Goal: Information Seeking & Learning: Learn about a topic

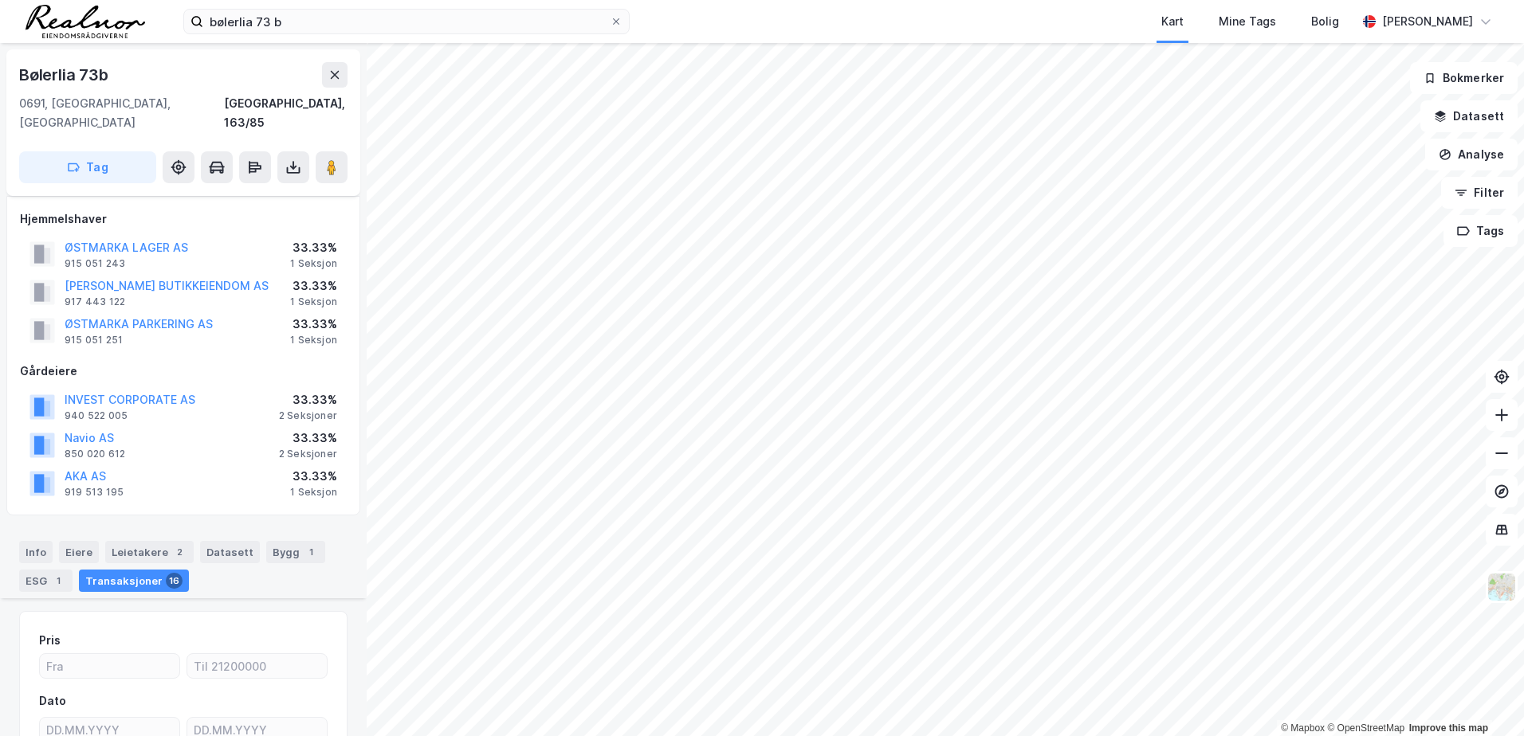
scroll to position [473, 0]
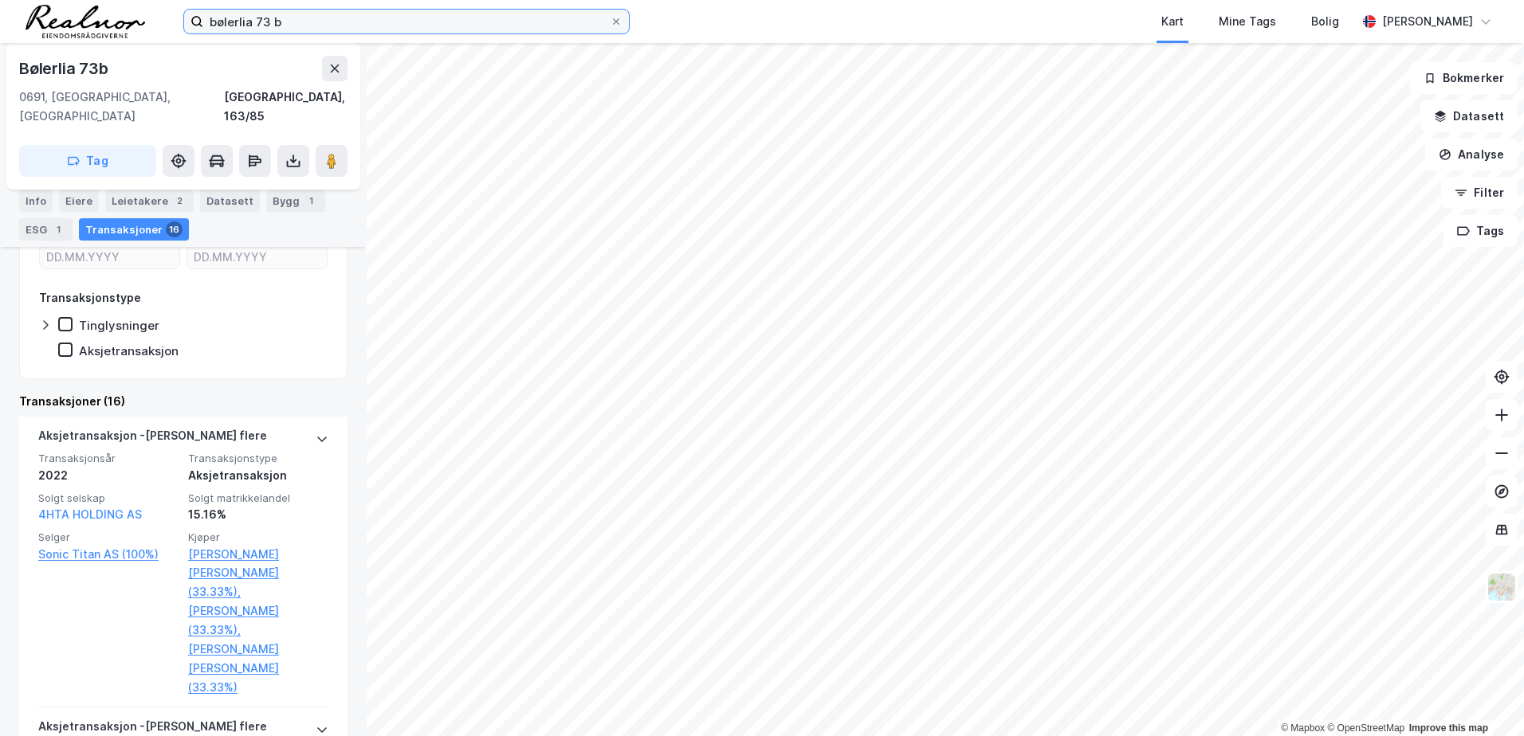
drag, startPoint x: 214, startPoint y: 22, endPoint x: 57, endPoint y: 15, distance: 157.1
click at [57, 15] on div "bølerlia 73 b Kart Mine Tags [PERSON_NAME] [PERSON_NAME]" at bounding box center [762, 21] width 1524 height 43
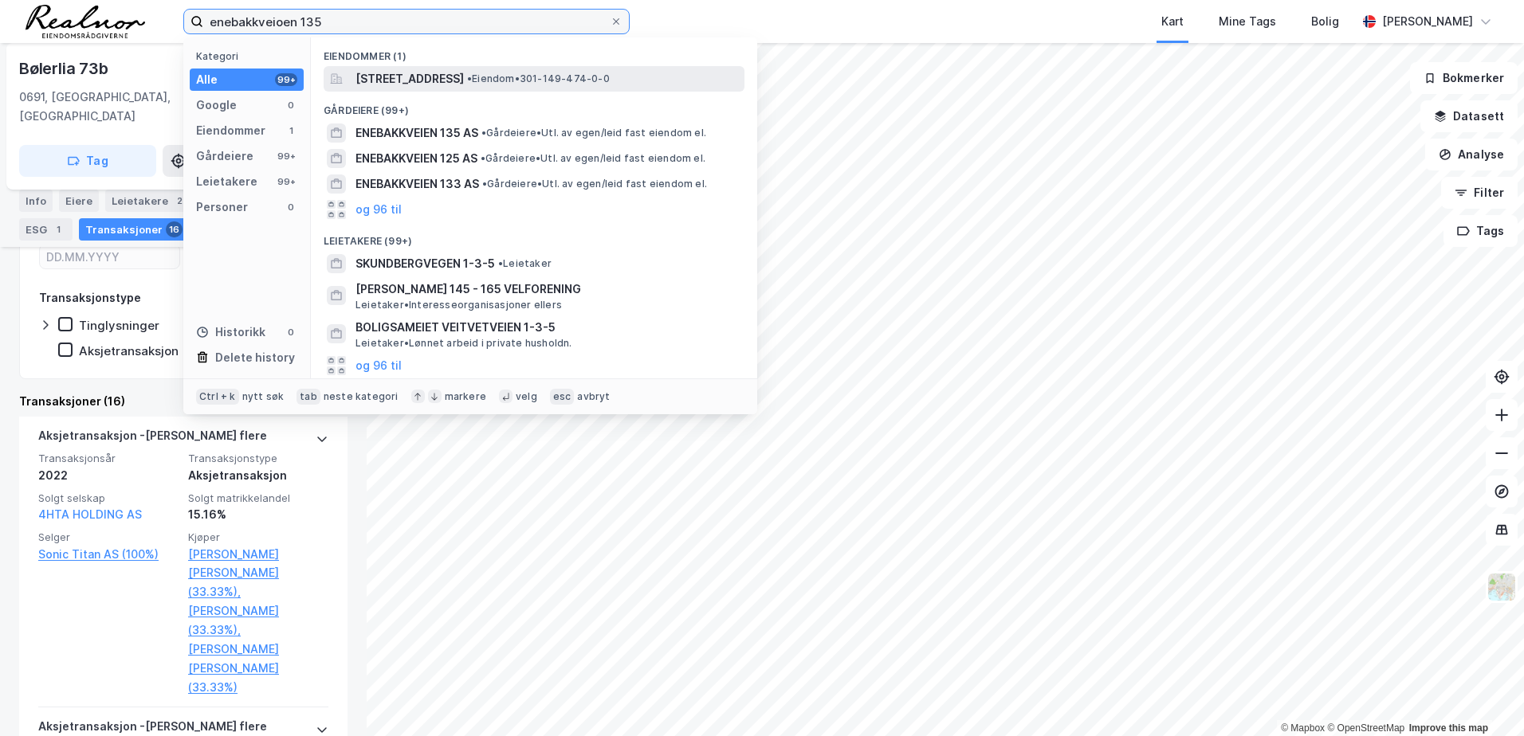
type input "enebakkveioen 135"
click at [417, 80] on span "[STREET_ADDRESS]" at bounding box center [409, 78] width 108 height 19
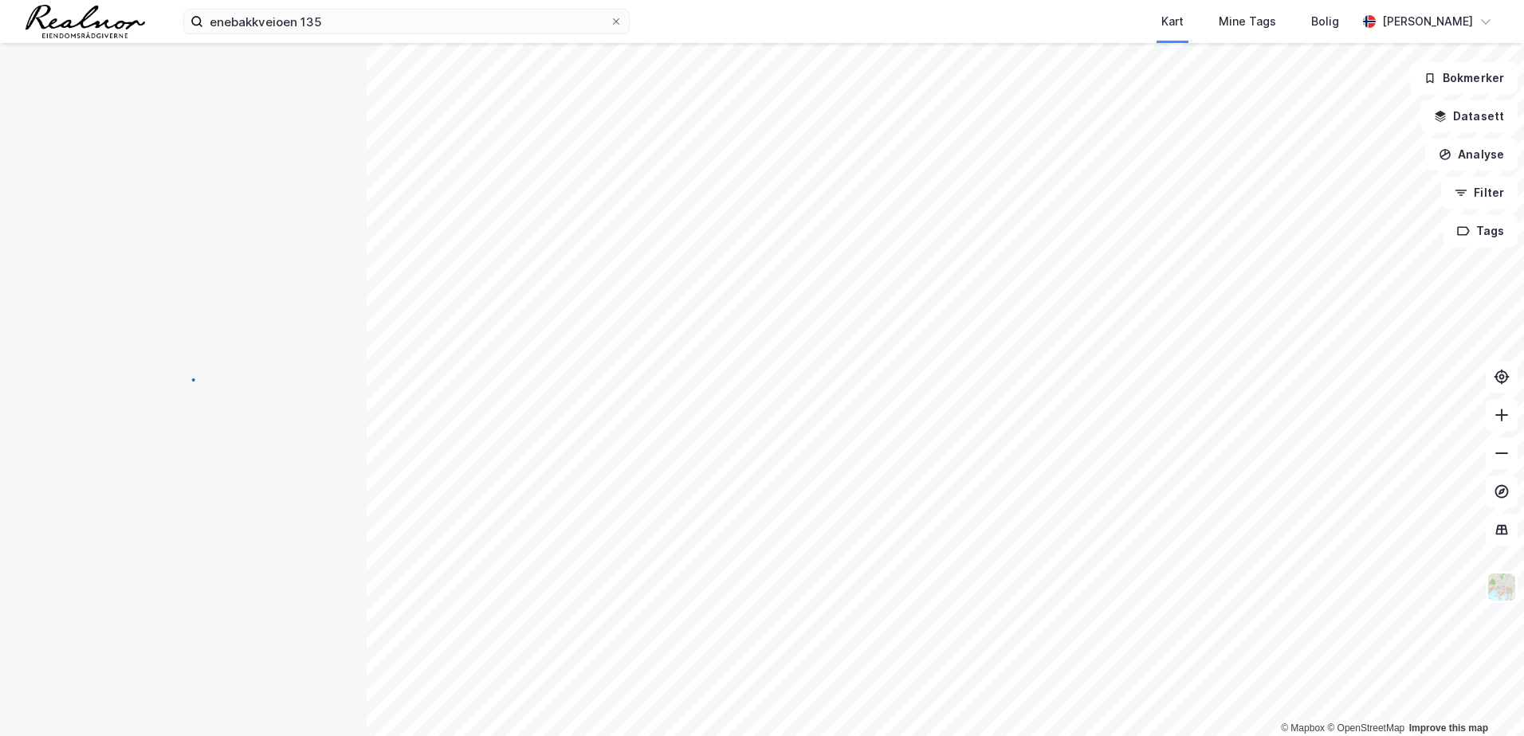
scroll to position [2, 0]
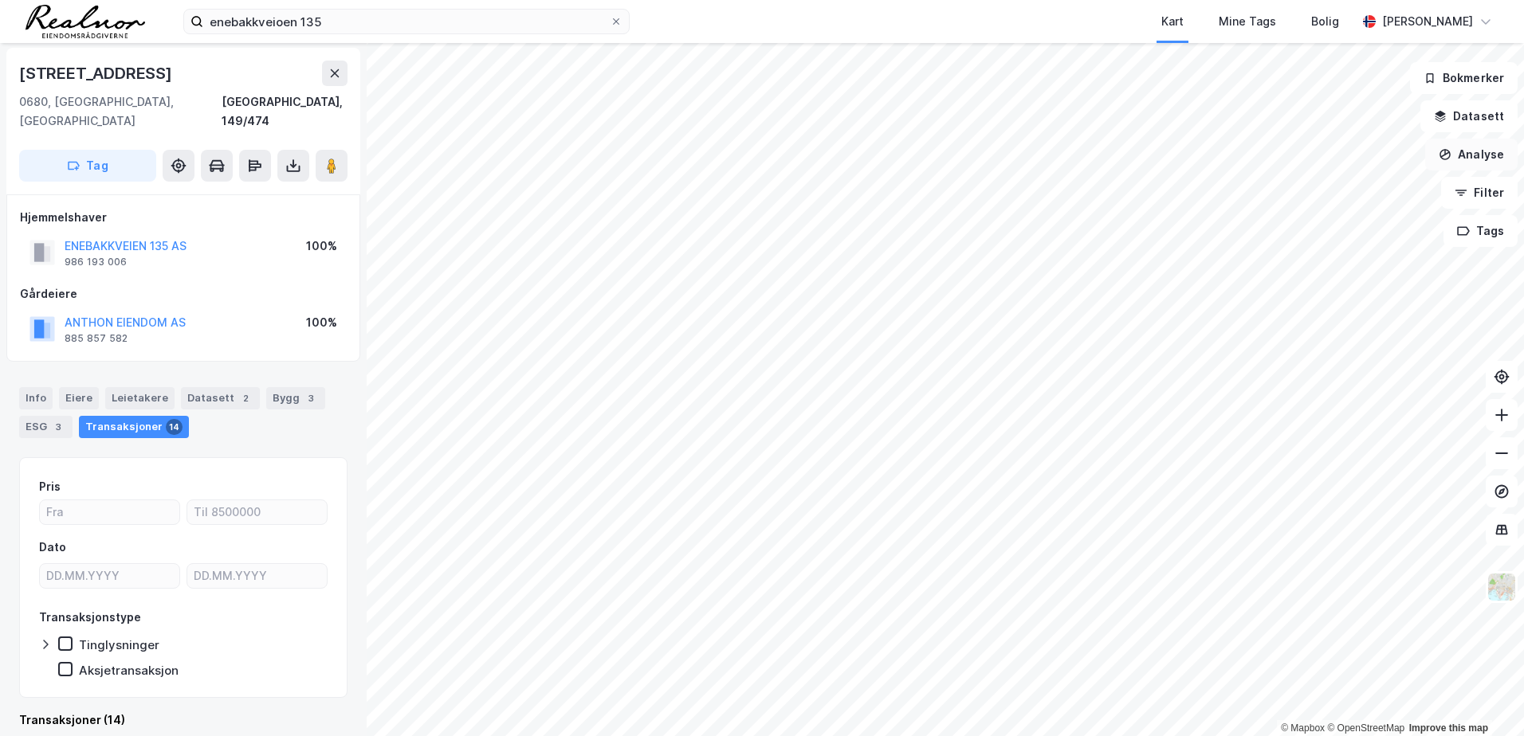
click at [1470, 154] on button "Analyse" at bounding box center [1471, 155] width 92 height 32
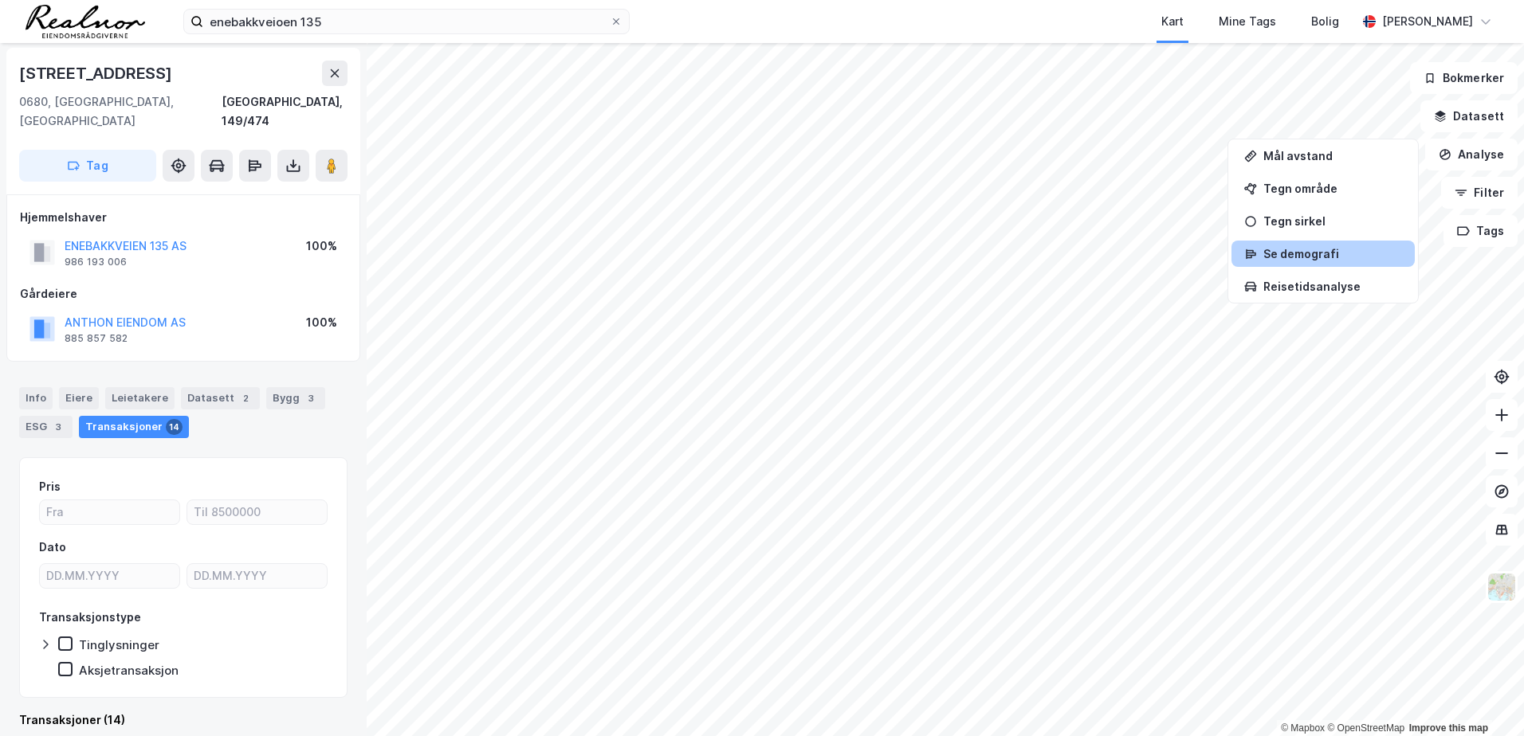
click at [1327, 249] on div "Se demografi" at bounding box center [1332, 254] width 139 height 14
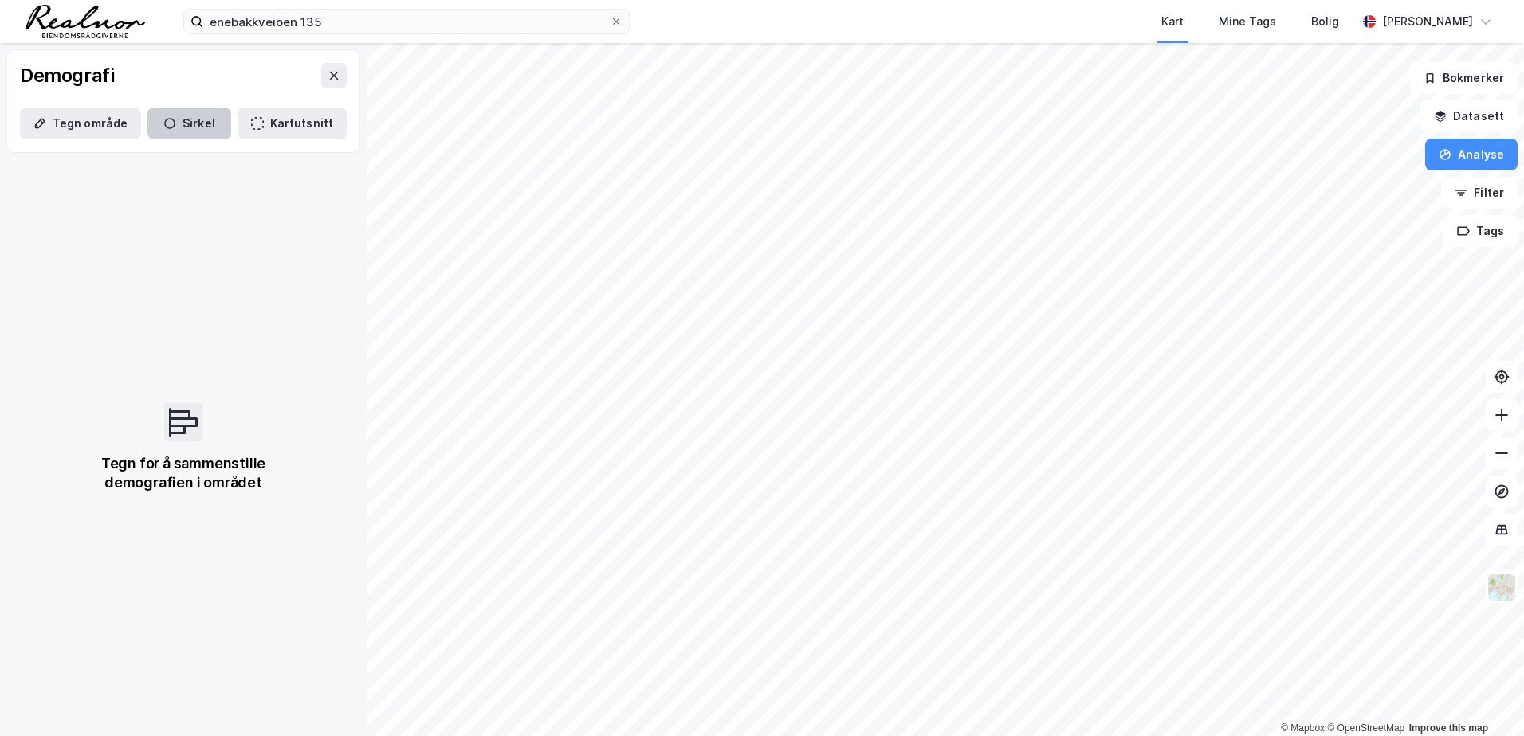
click at [169, 128] on icon "button" at bounding box center [169, 123] width 13 height 13
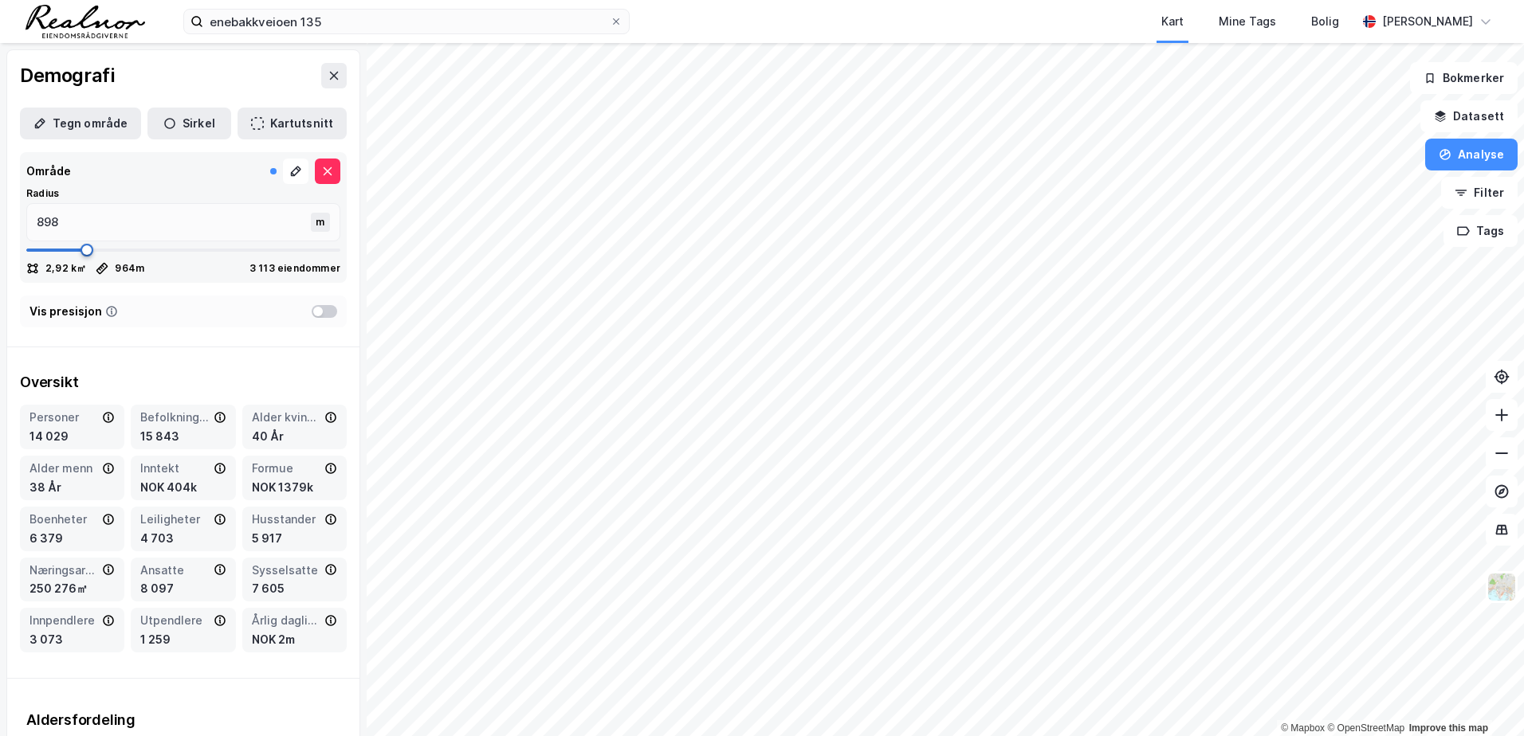
type input "964"
type input "990"
type input "1017"
type input "1083"
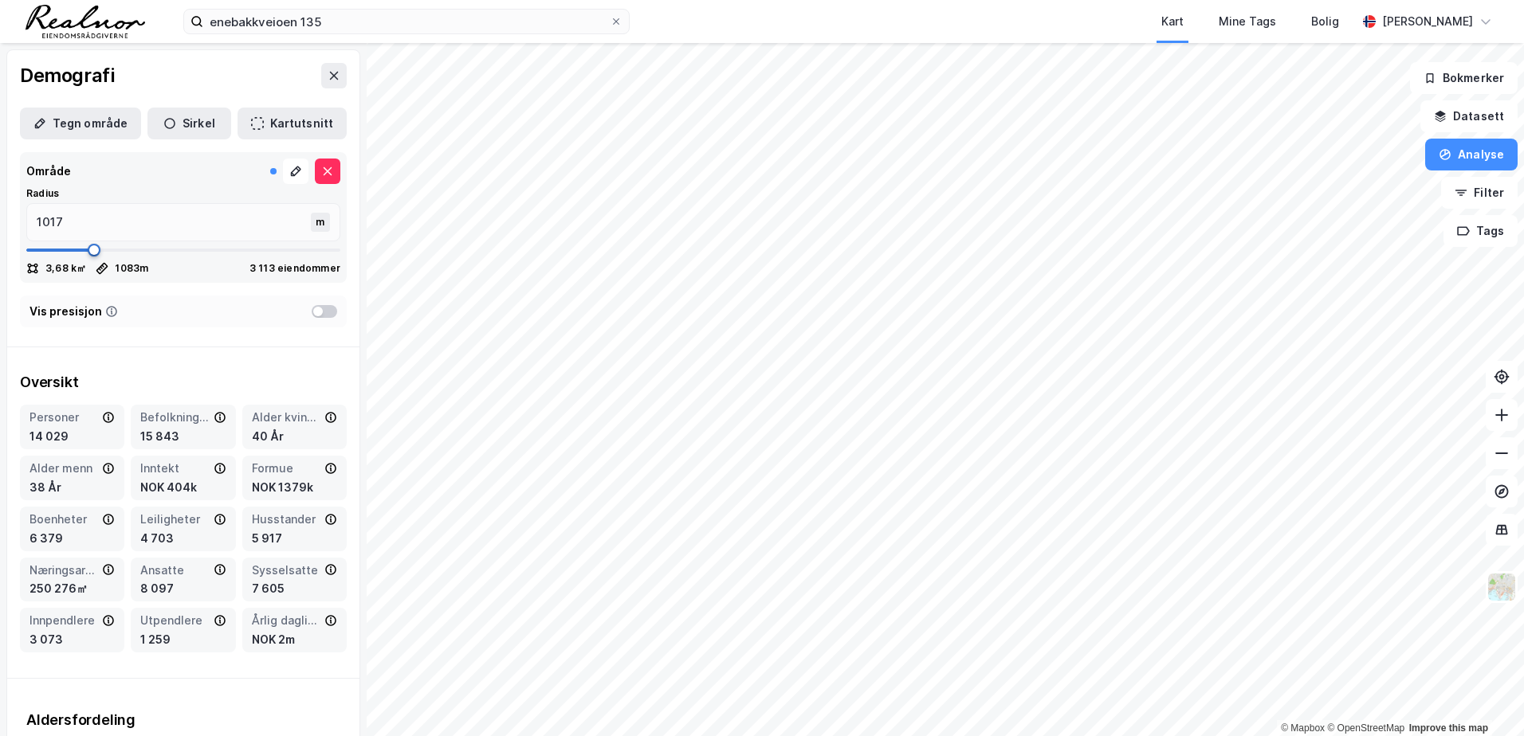
type input "1083"
type input "1135"
type input "1214"
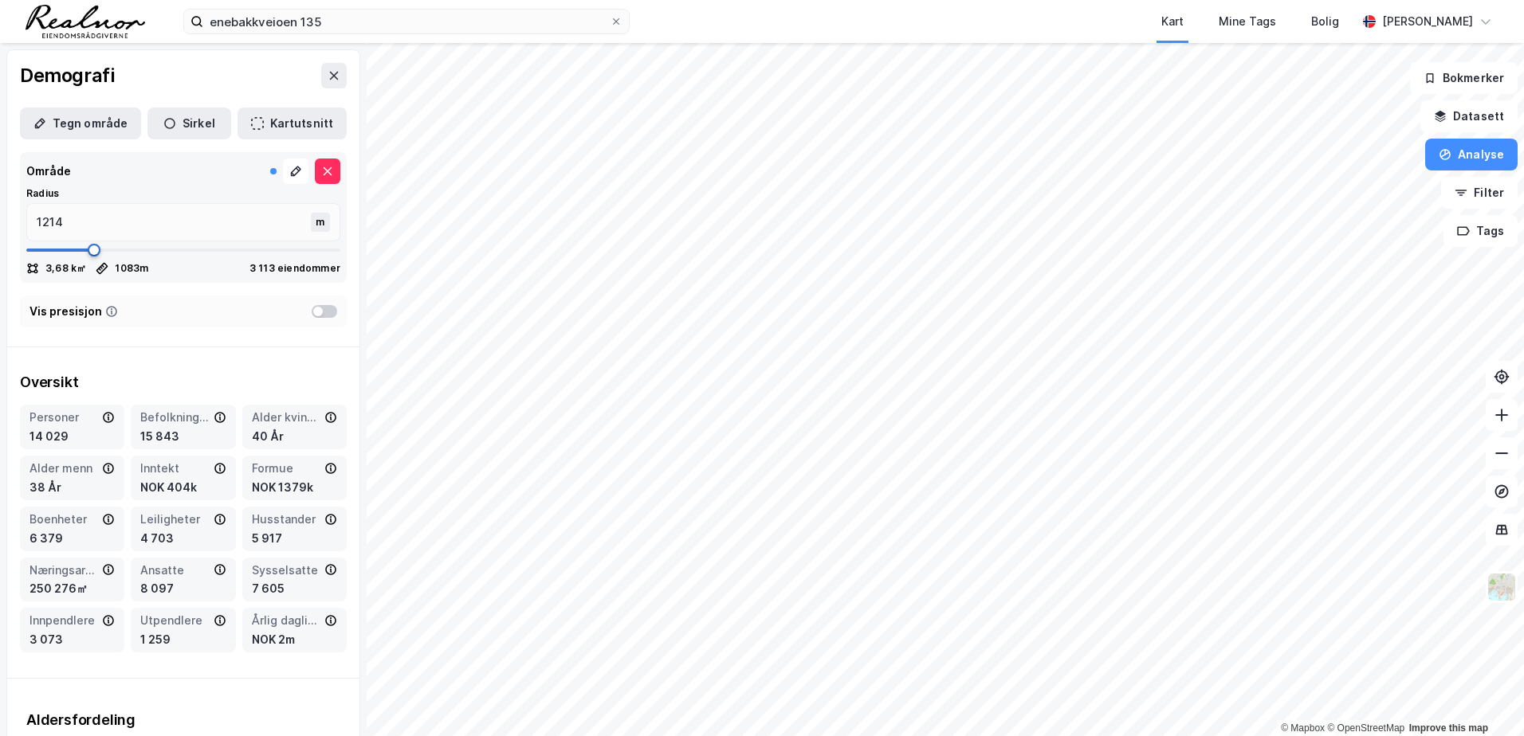
type input "1254"
type input "1267"
type input "1280"
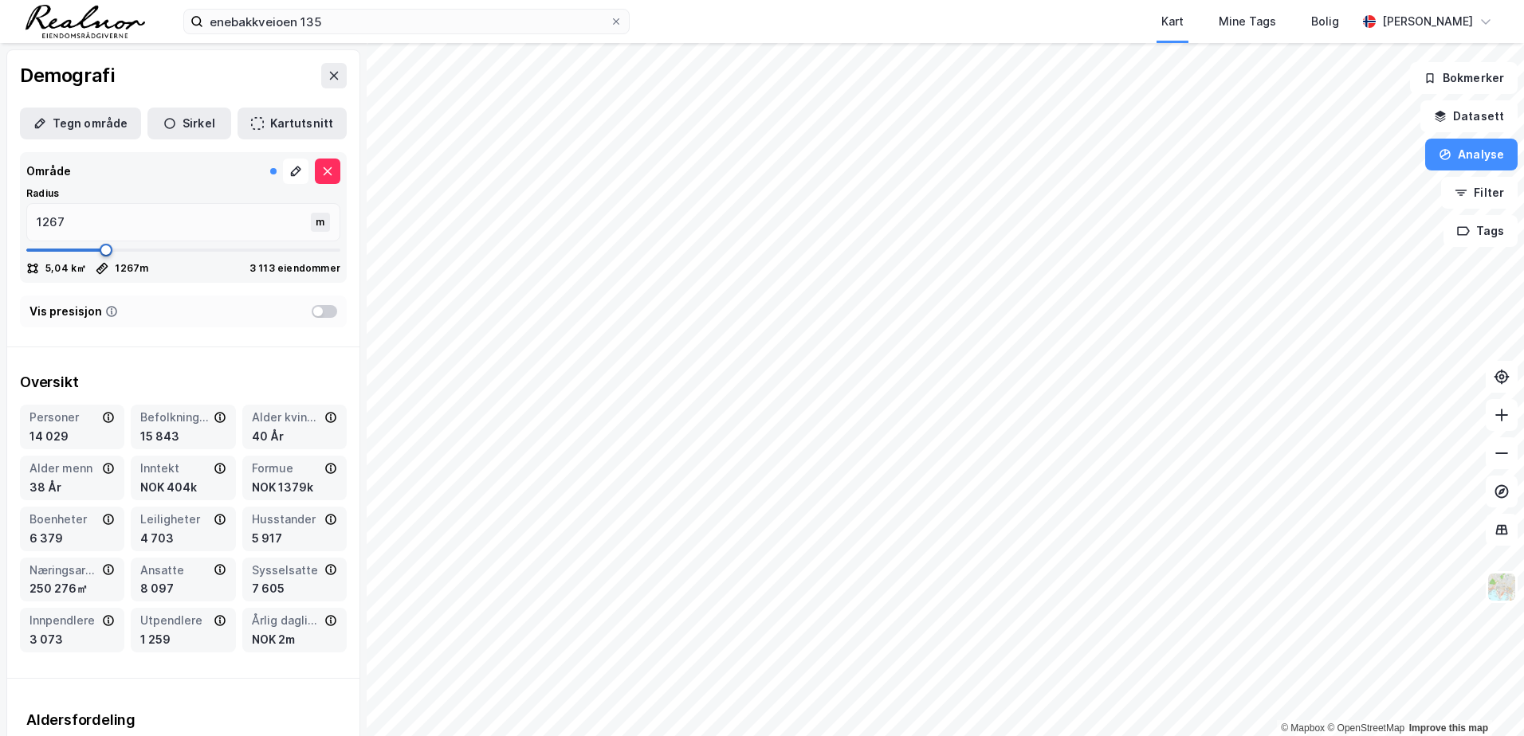
type input "1280"
type input "1307"
type input "1399"
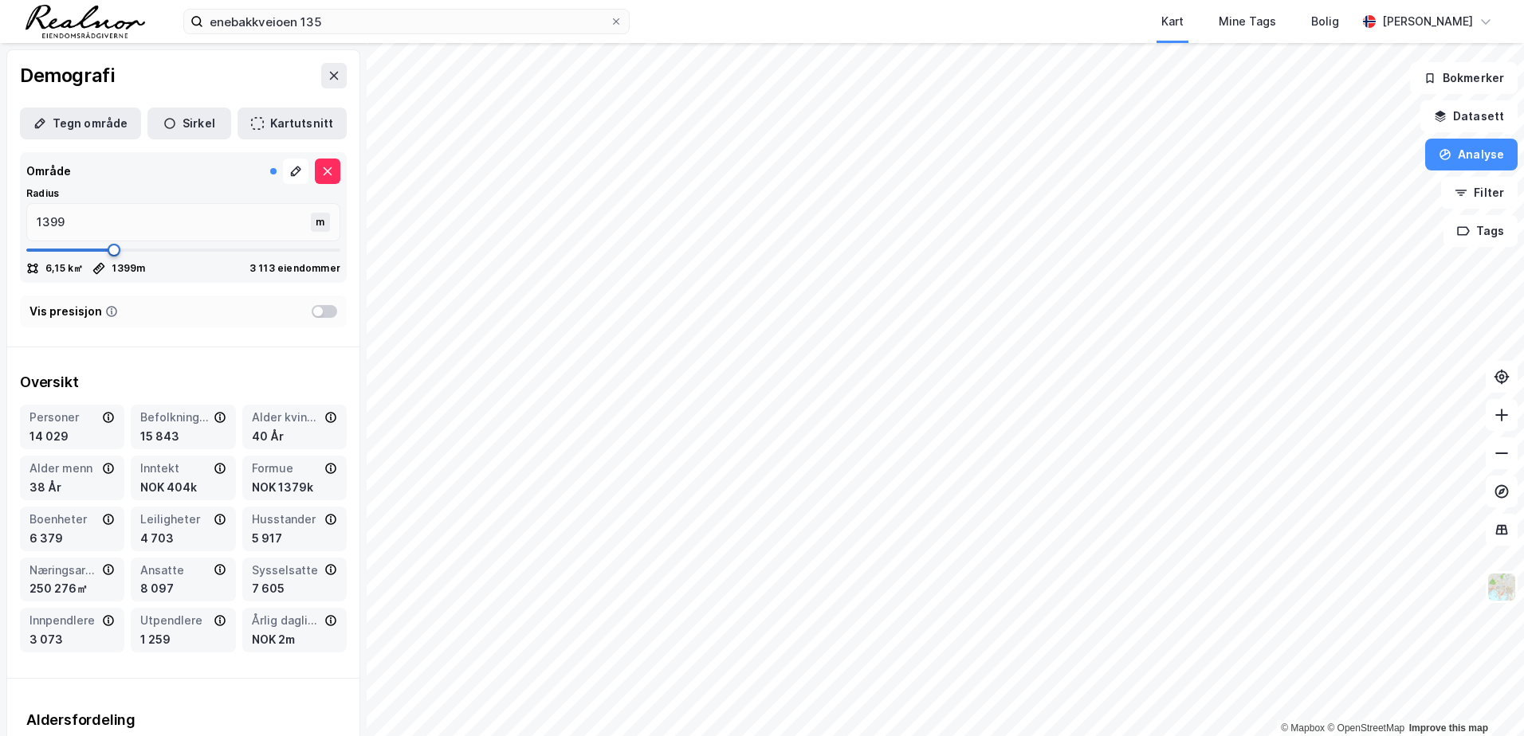
type input "1412"
type input "1505"
type input "1518"
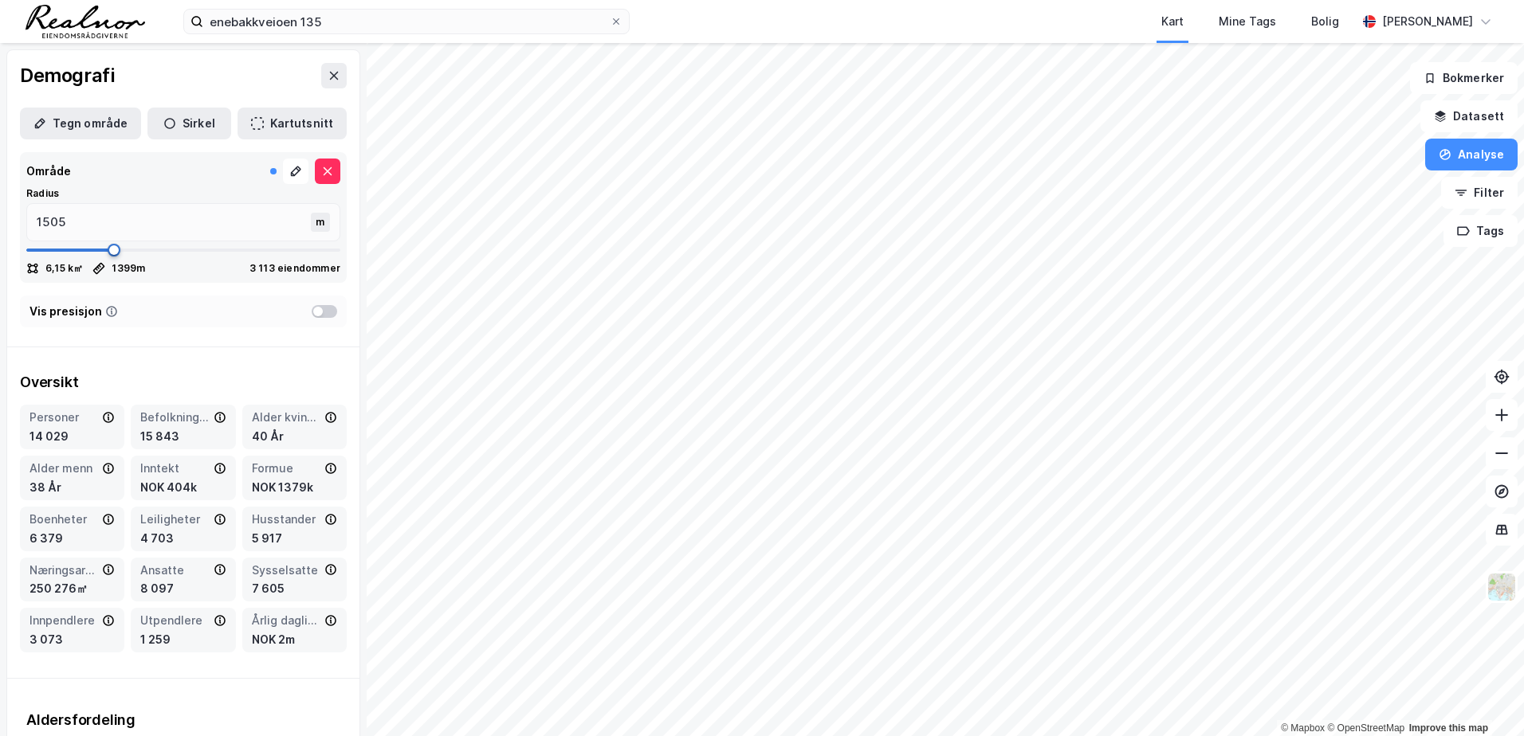
type input "1518"
type input "1531"
type input "1544"
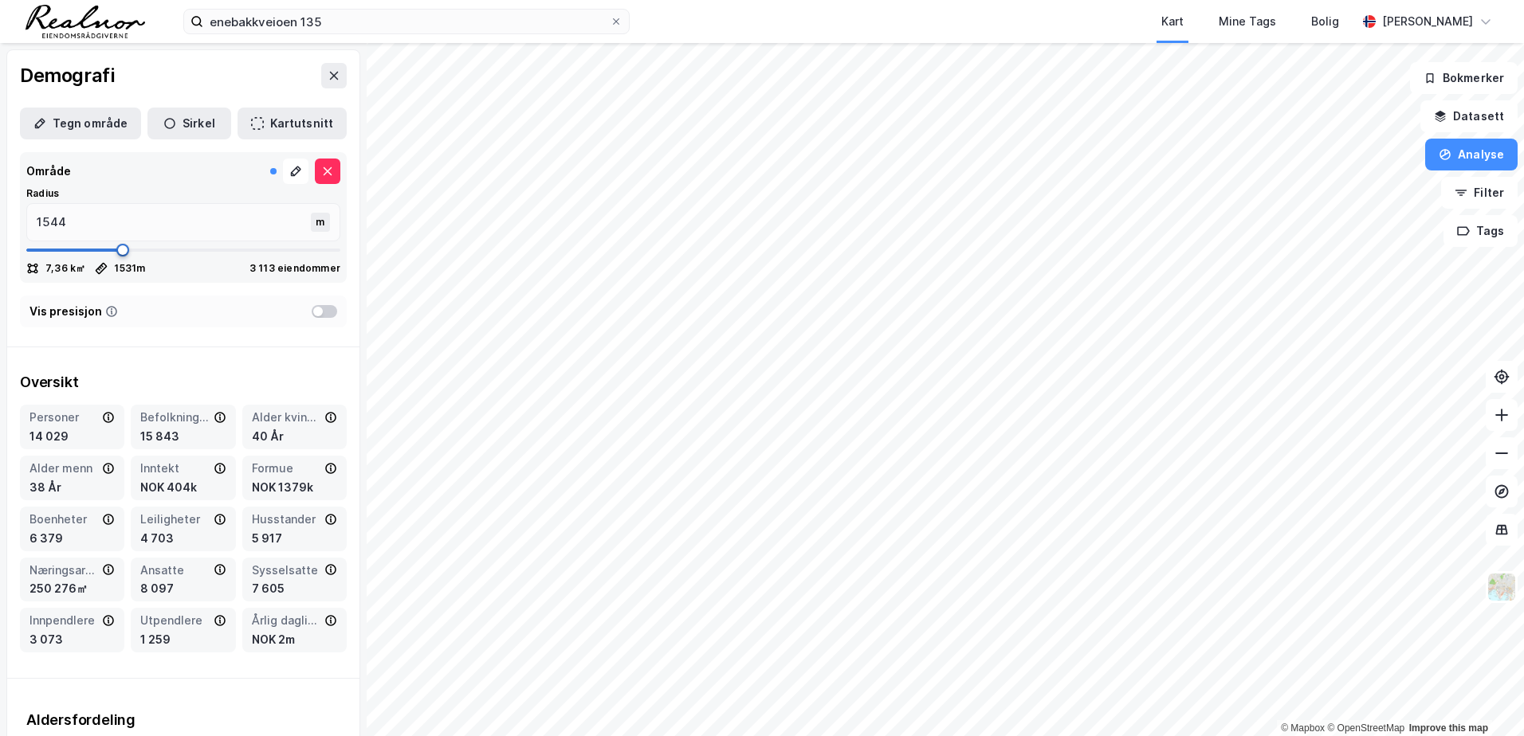
type input "1557"
type input "1571"
type input "1584"
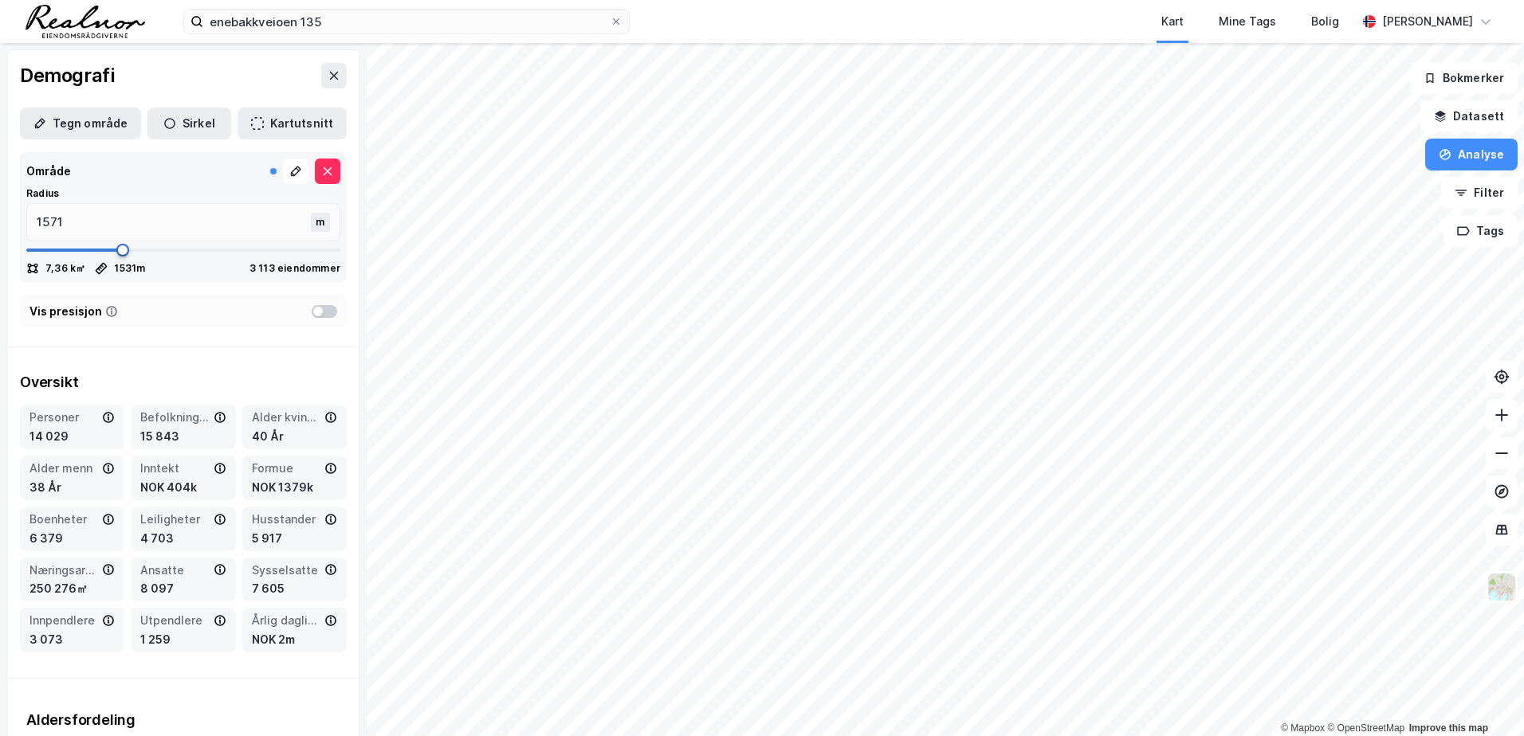
type input "1584"
type input "1597"
type input "1610"
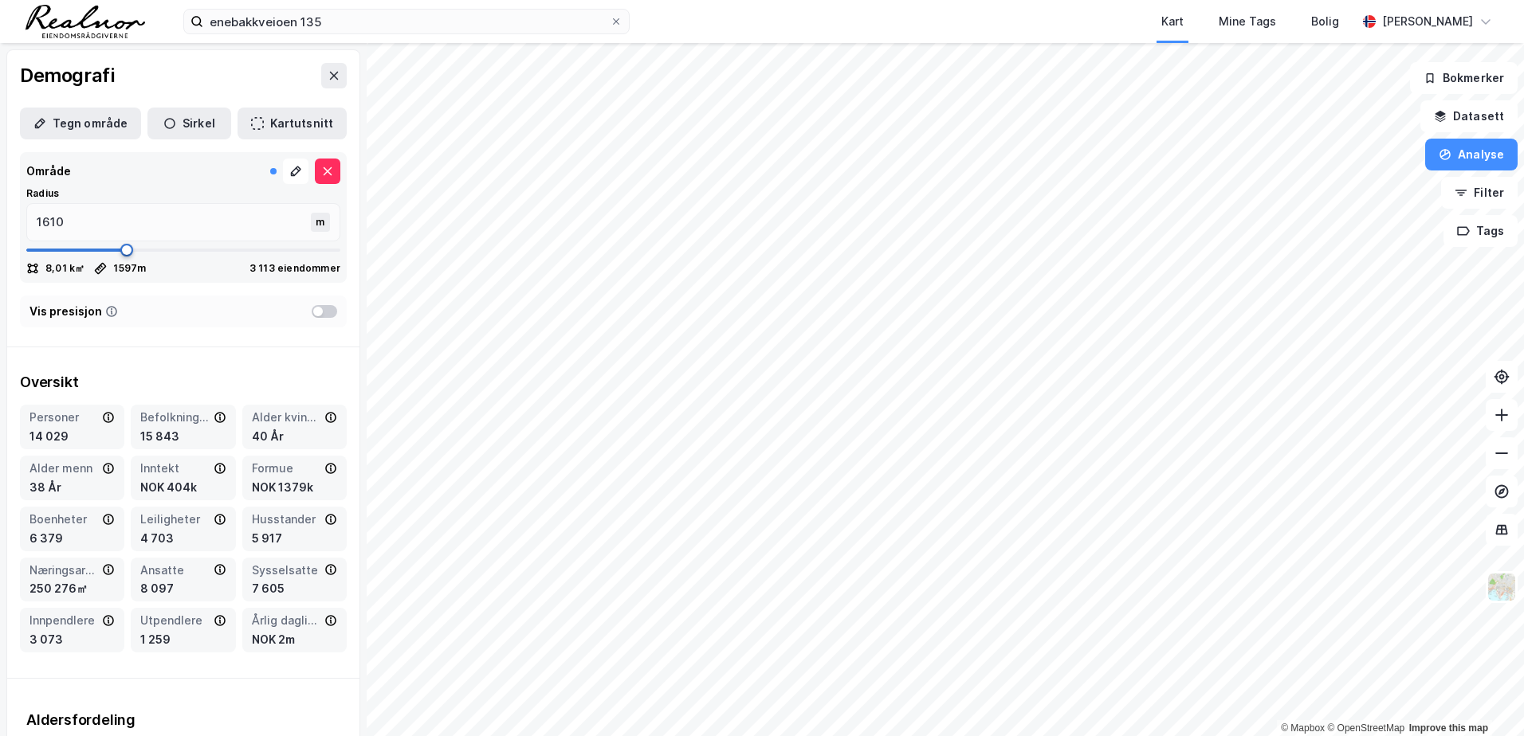
type input "1623"
type input "1637"
drag, startPoint x: 80, startPoint y: 248, endPoint x: 125, endPoint y: 249, distance: 44.6
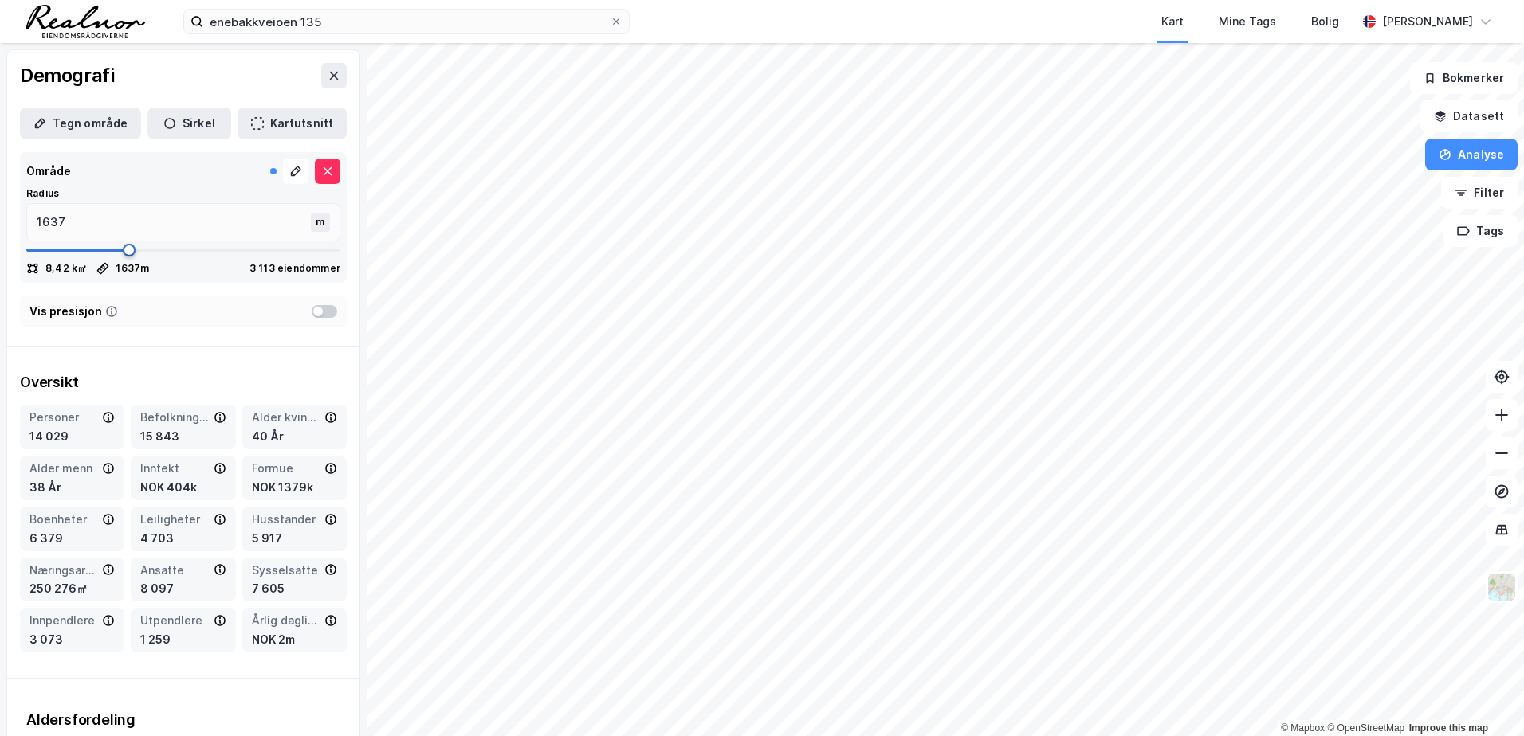
click at [125, 249] on span at bounding box center [129, 250] width 13 height 13
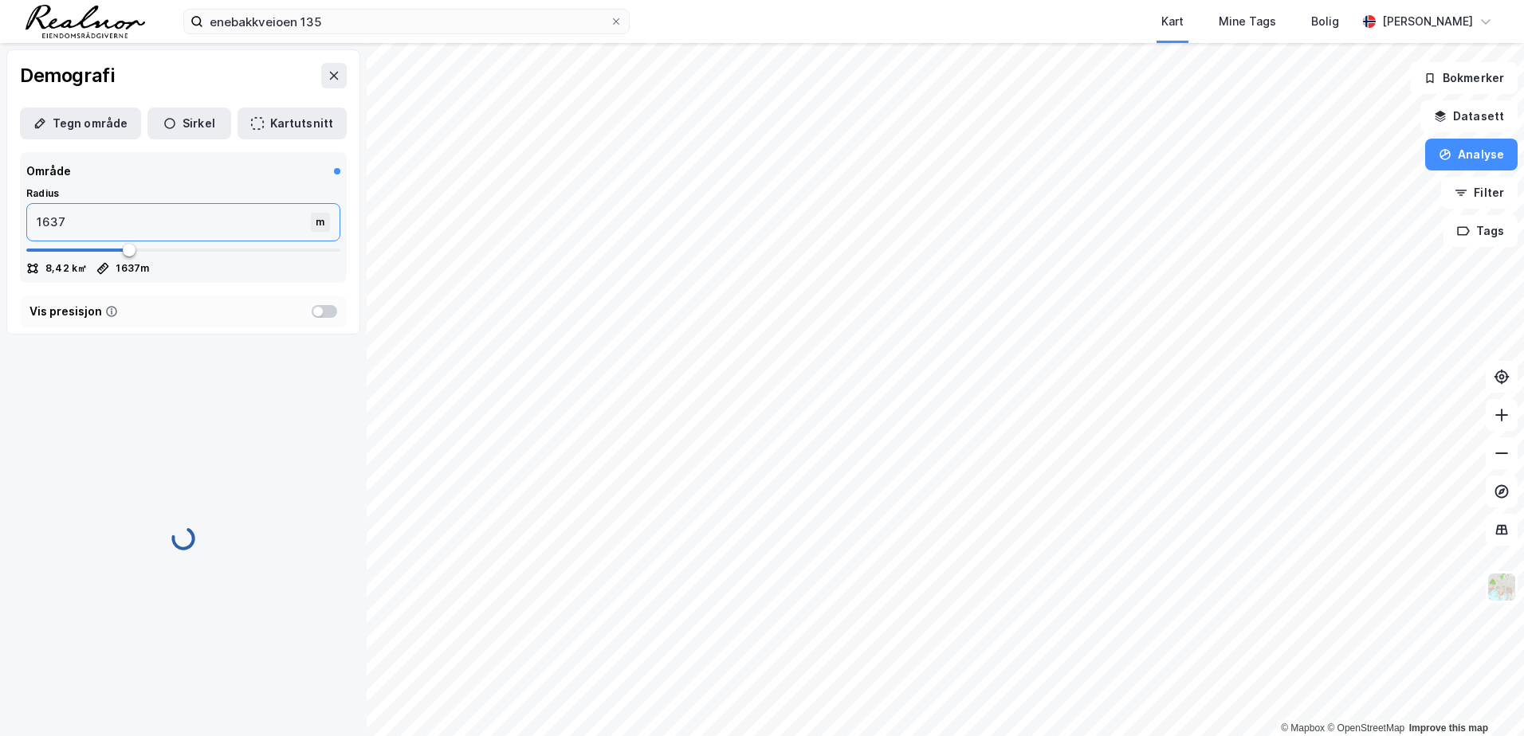
drag, startPoint x: 113, startPoint y: 218, endPoint x: 1, endPoint y: 221, distance: 112.4
click at [1, 221] on div "Demografi Tegn område [PERSON_NAME] Kartutsnitt Område Radius 1637 m 8,42 k㎡ 16…" at bounding box center [183, 389] width 367 height 693
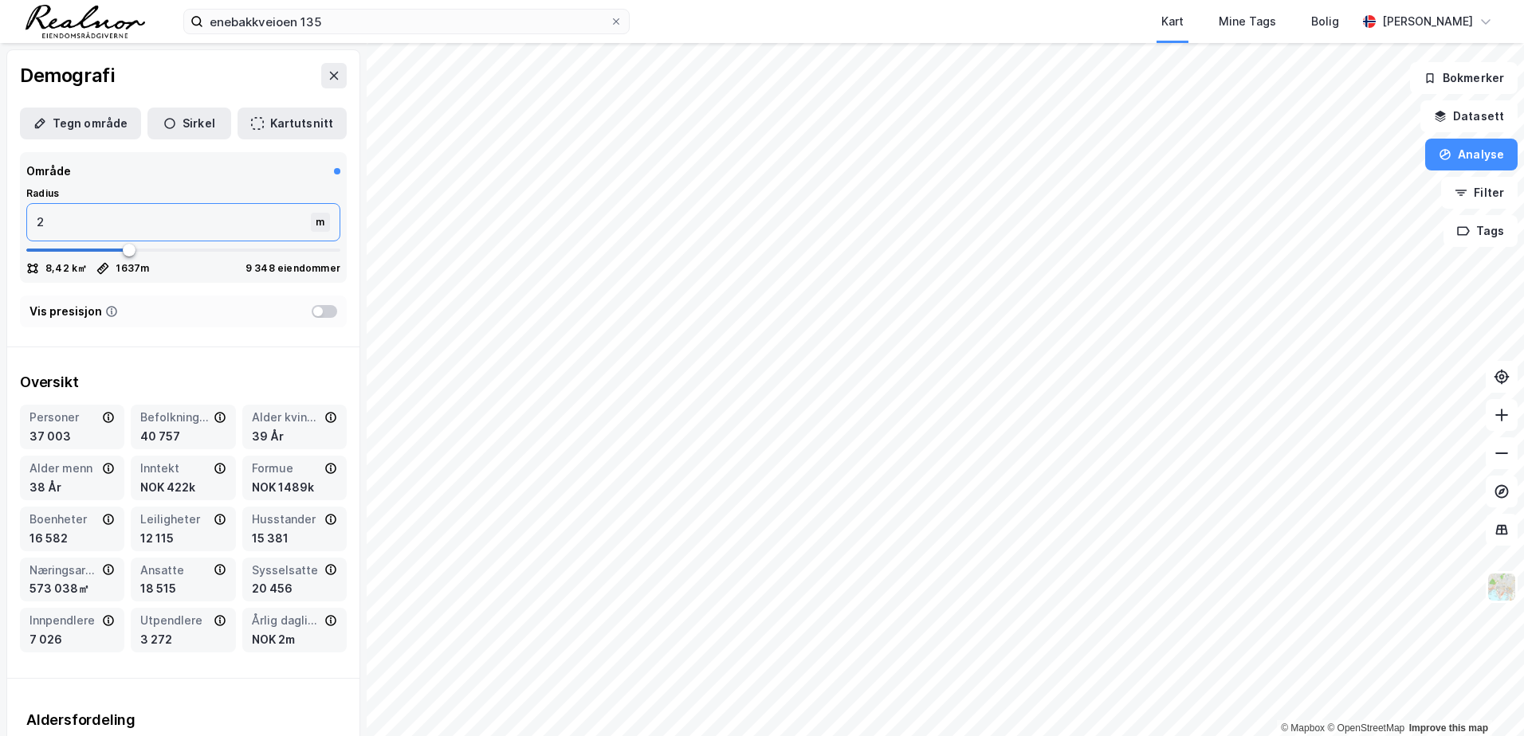
type input "20"
type input "200"
type input "2000"
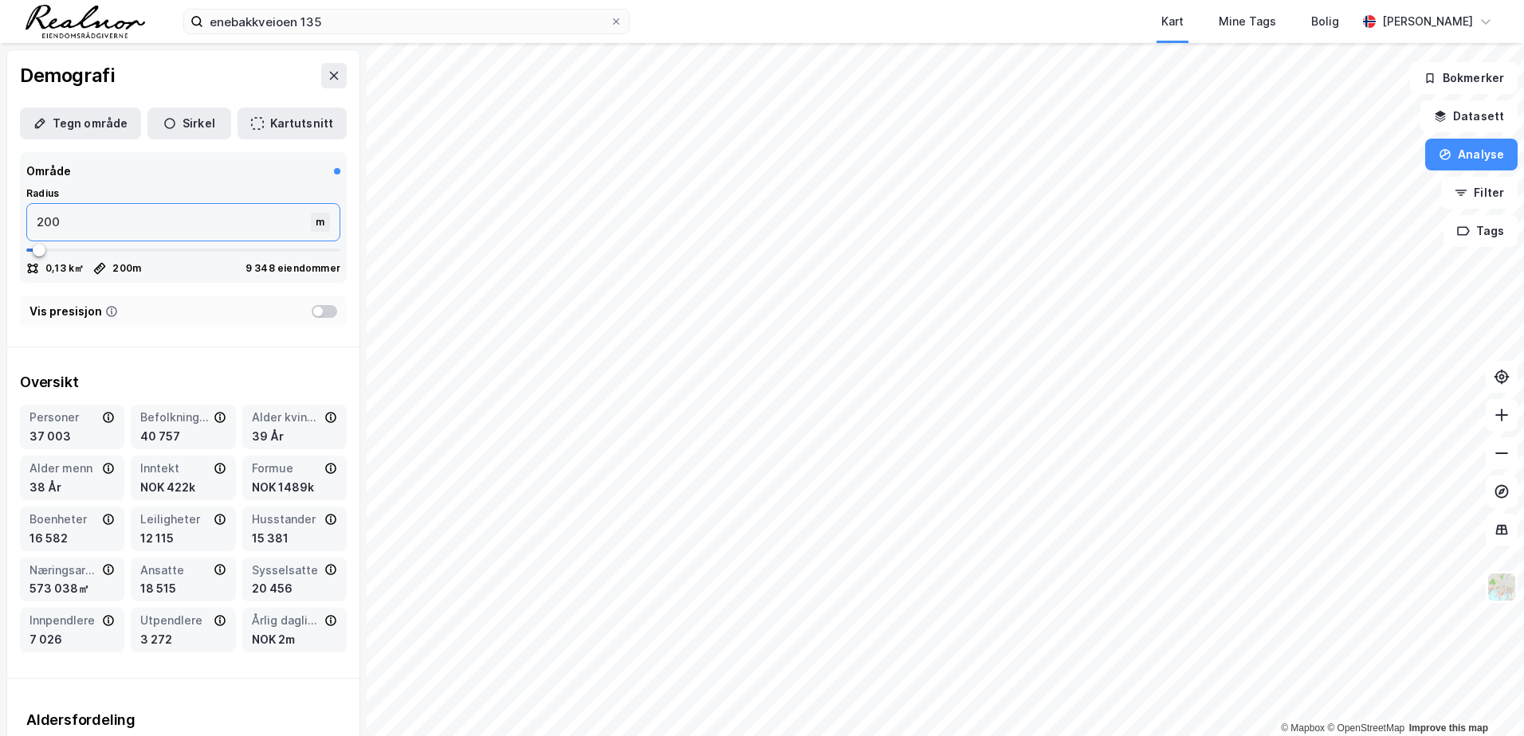
type input "2000"
type input "1993"
type input "2006"
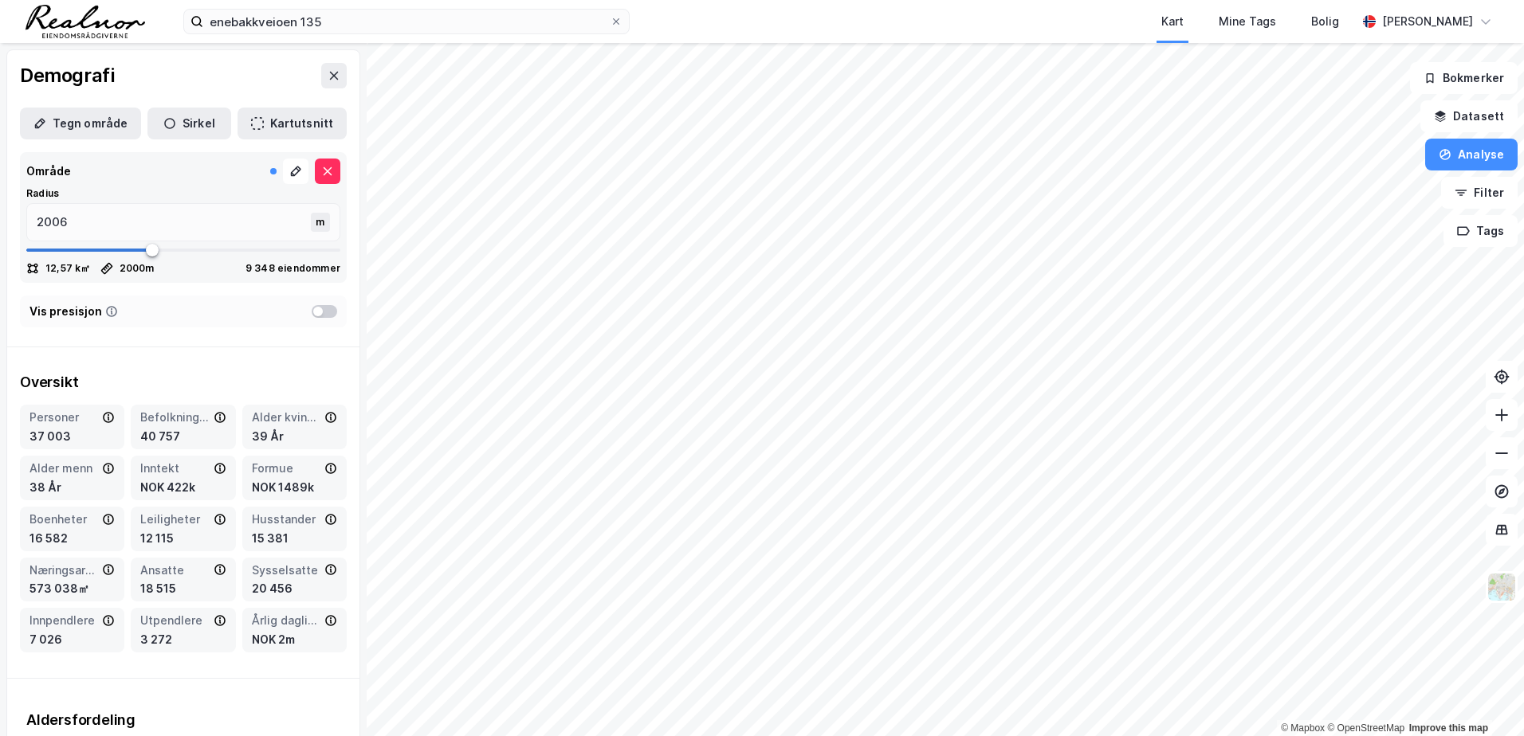
type input "2019"
type input "2032"
type input "2072"
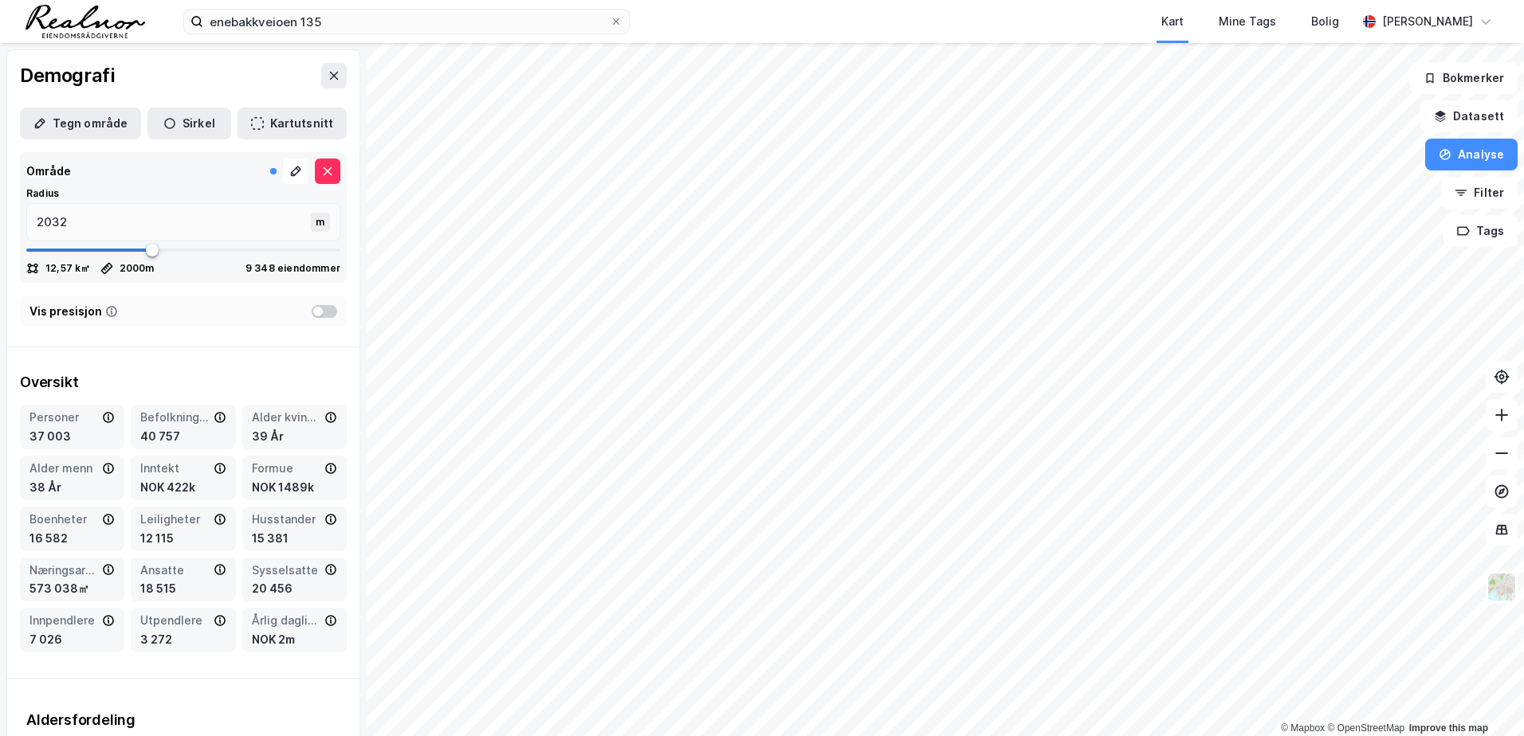
type input "2072"
type input "2164"
type input "2204"
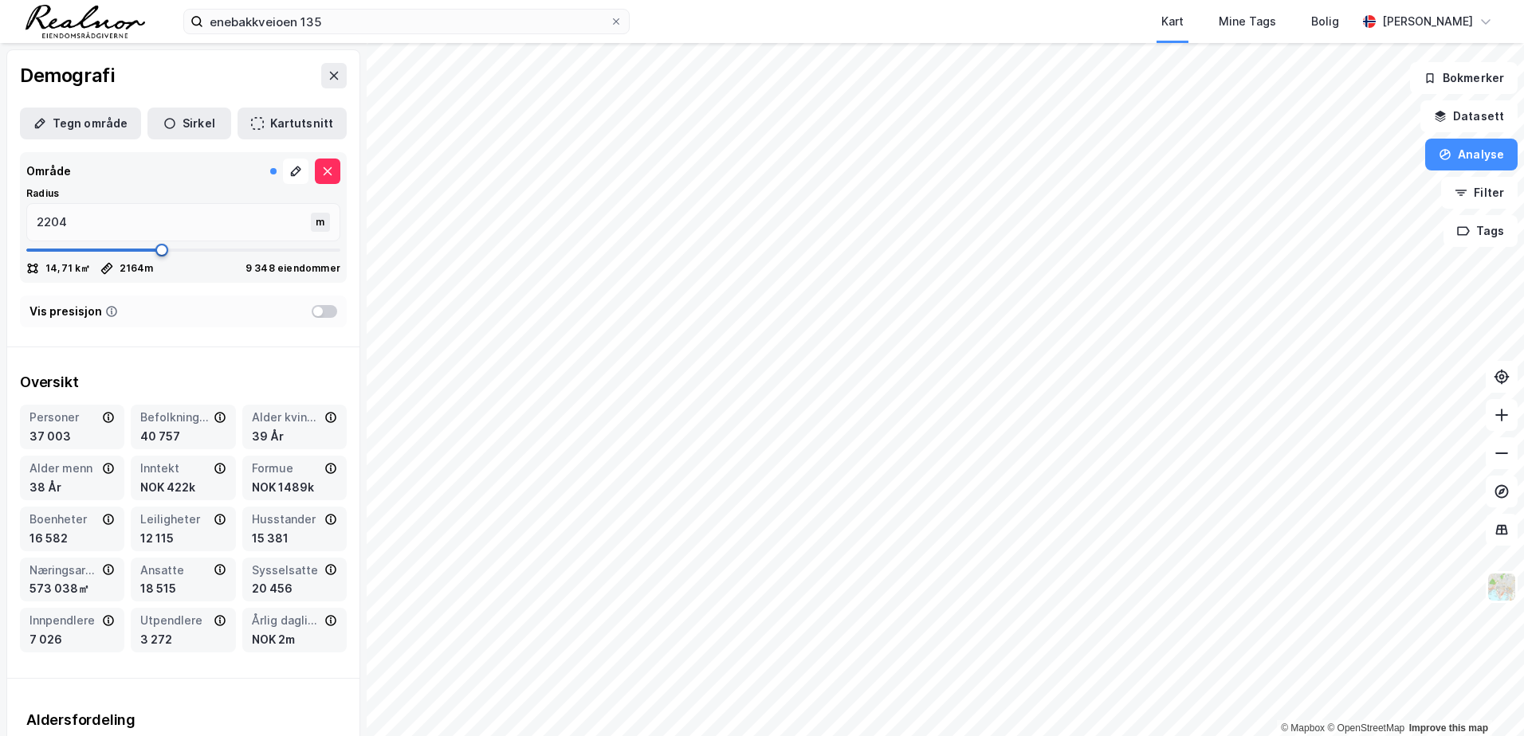
drag, startPoint x: 147, startPoint y: 249, endPoint x: 159, endPoint y: 248, distance: 12.9
click at [159, 248] on span at bounding box center [161, 250] width 13 height 13
type input "2177"
type input "2164"
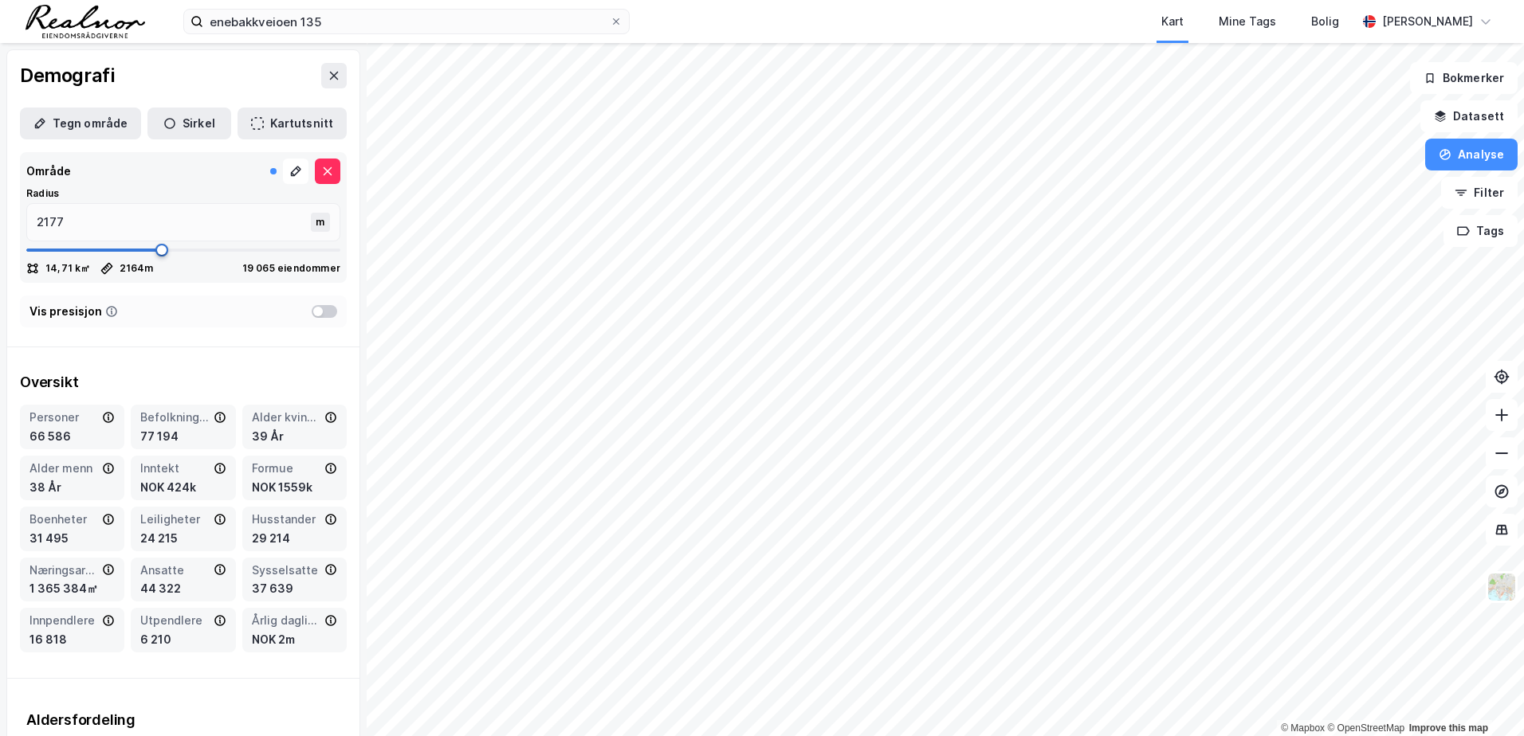
type input "2164"
type input "2151"
type input "2138"
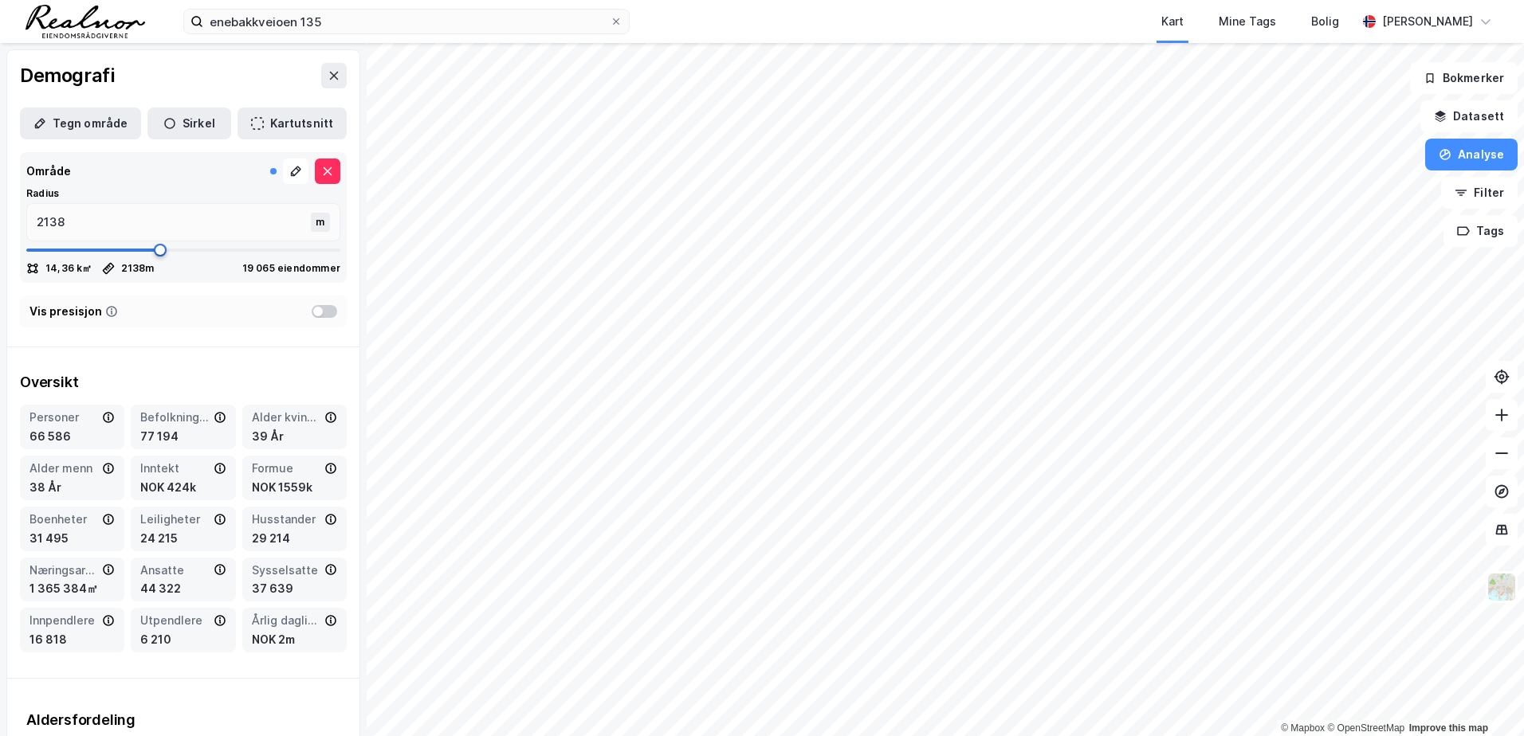
type input "2125"
type input "2111"
type input "2098"
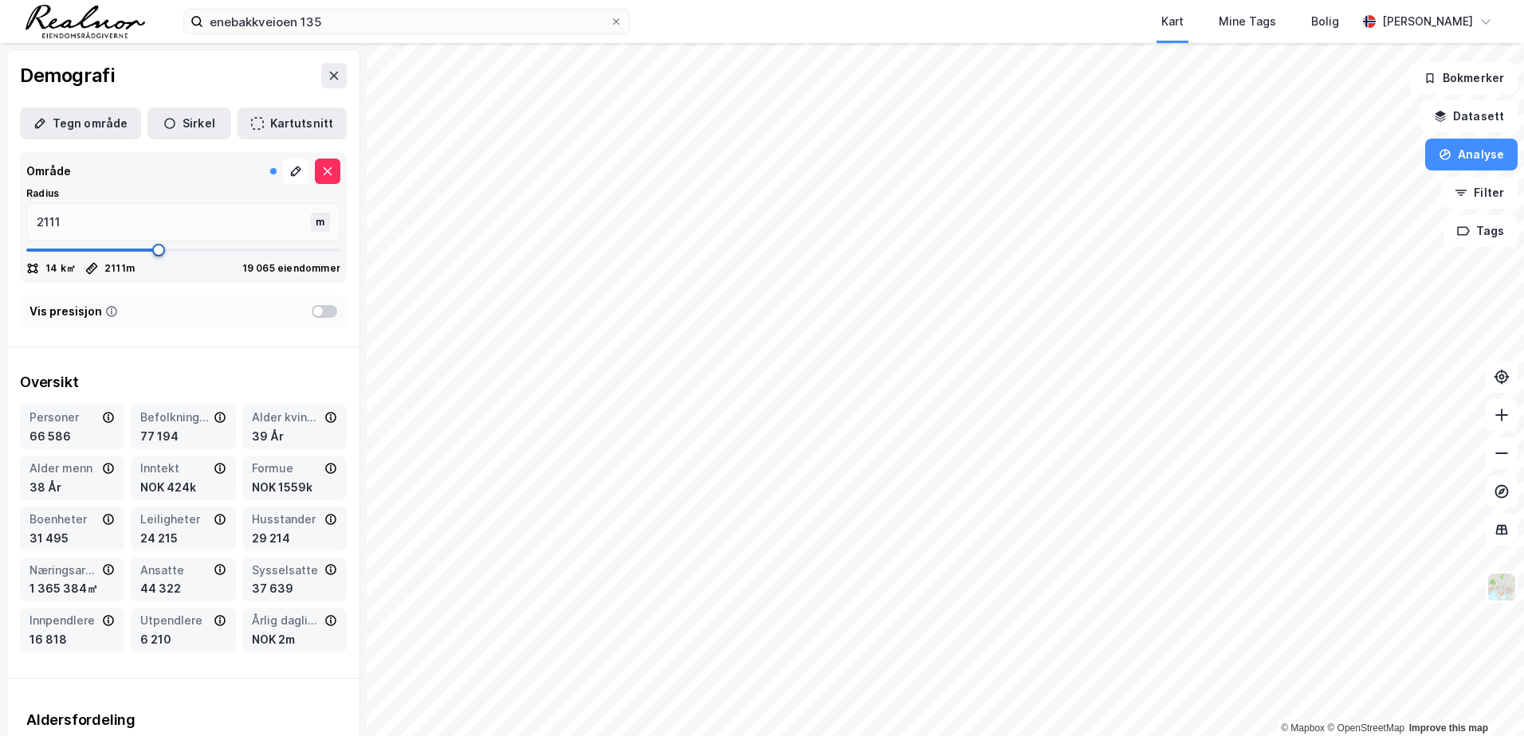
type input "2098"
type input "2085"
type input "2072"
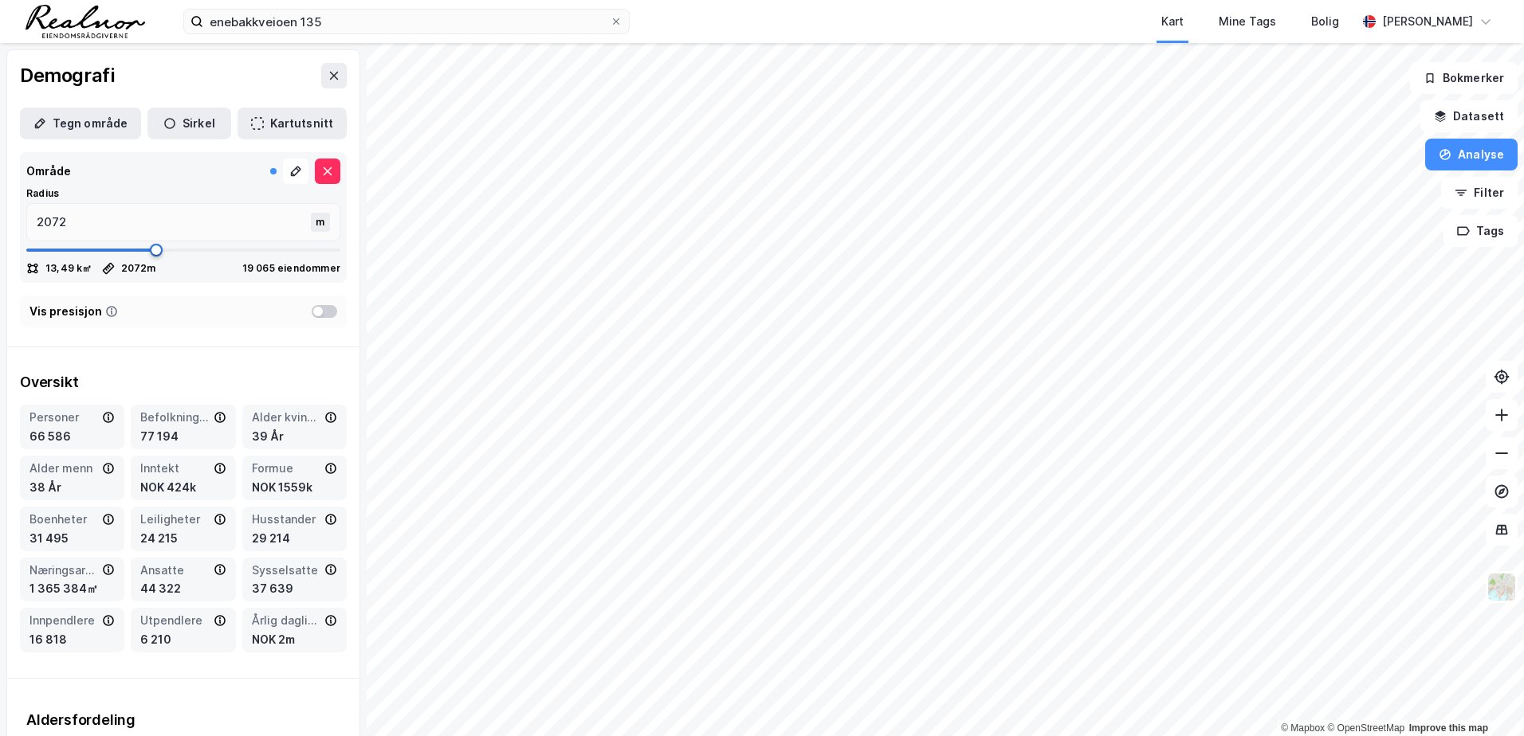
type input "2059"
type input "2045"
type input "2032"
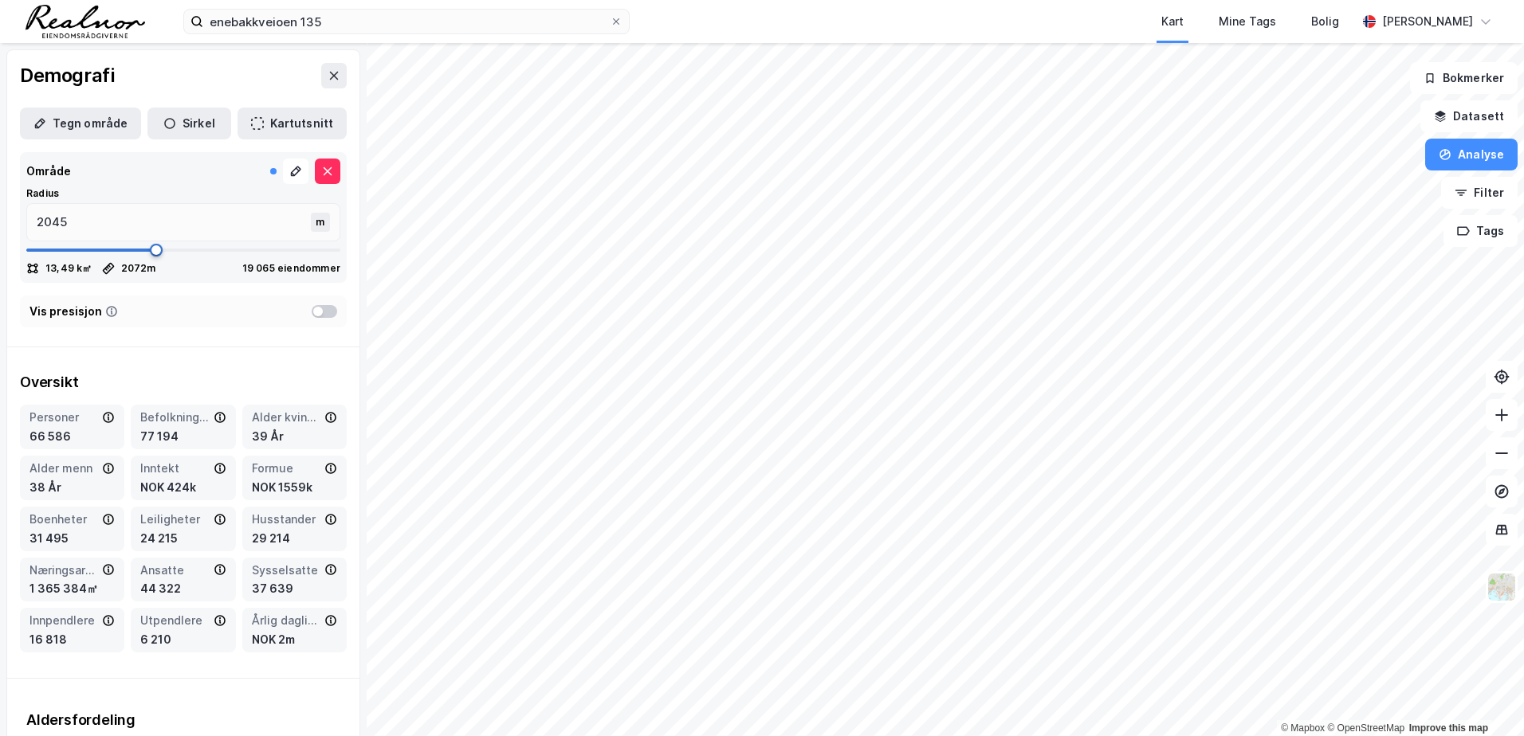
type input "2032"
type input "2019"
type input "2006"
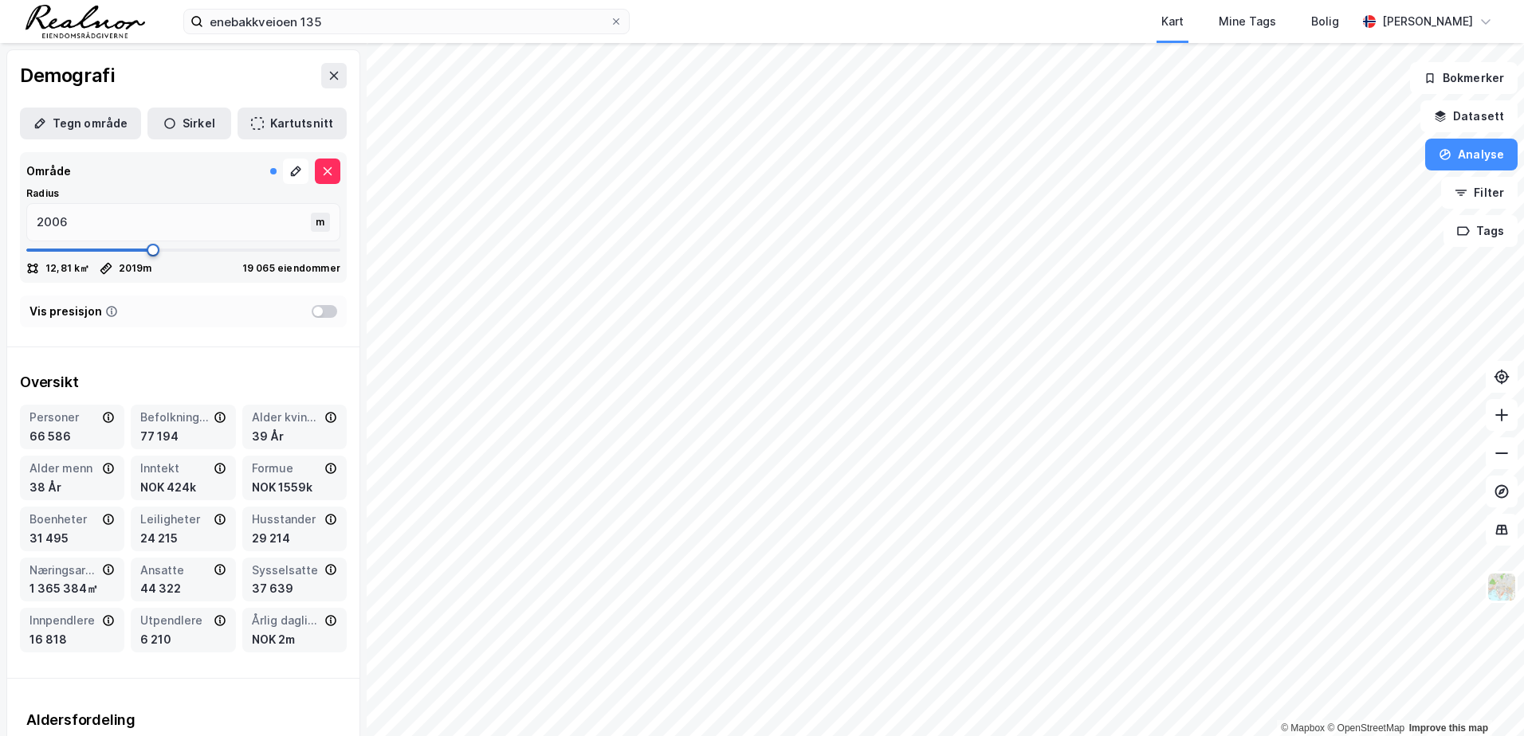
type input "1993"
type input "2006"
type input "2019"
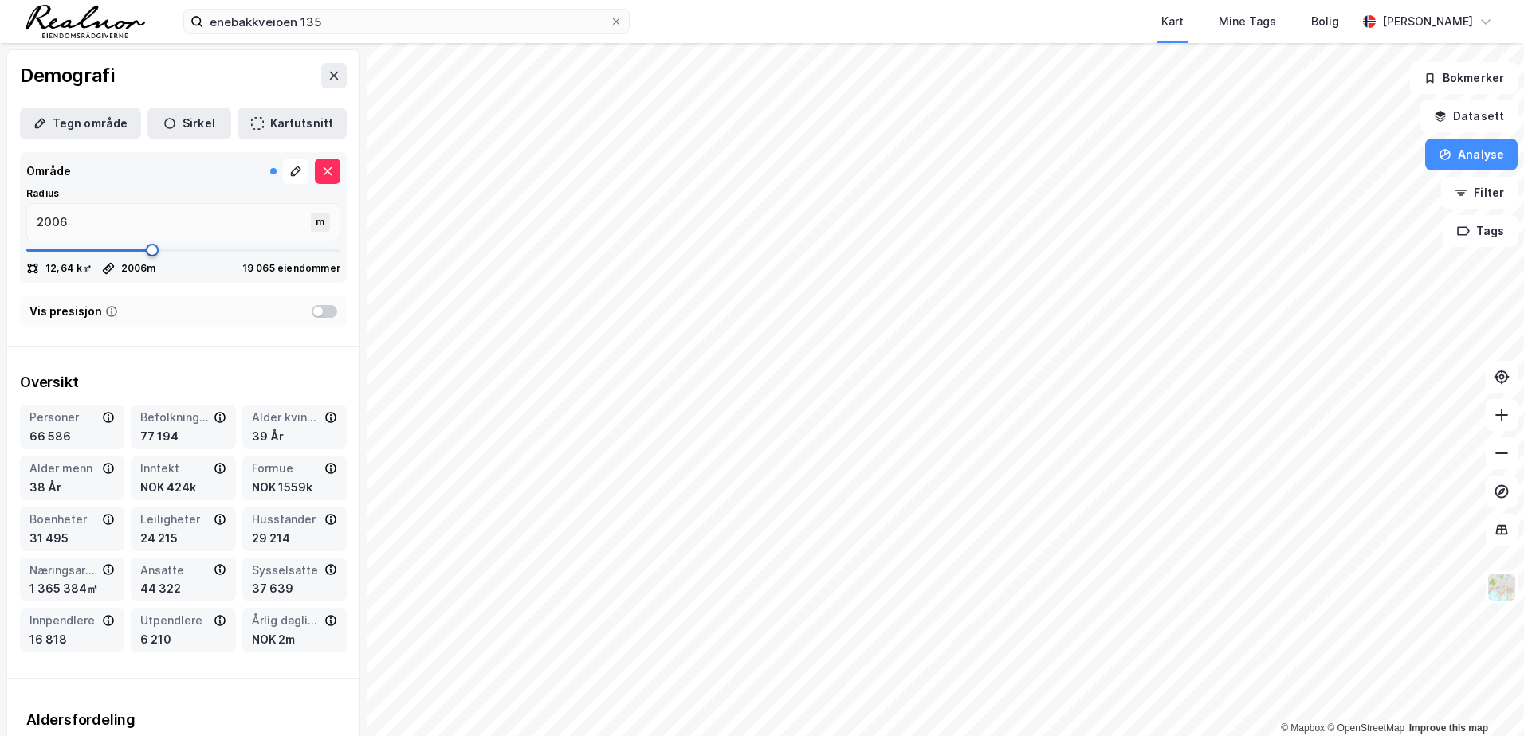
type input "2019"
type input "2032"
type input "2019"
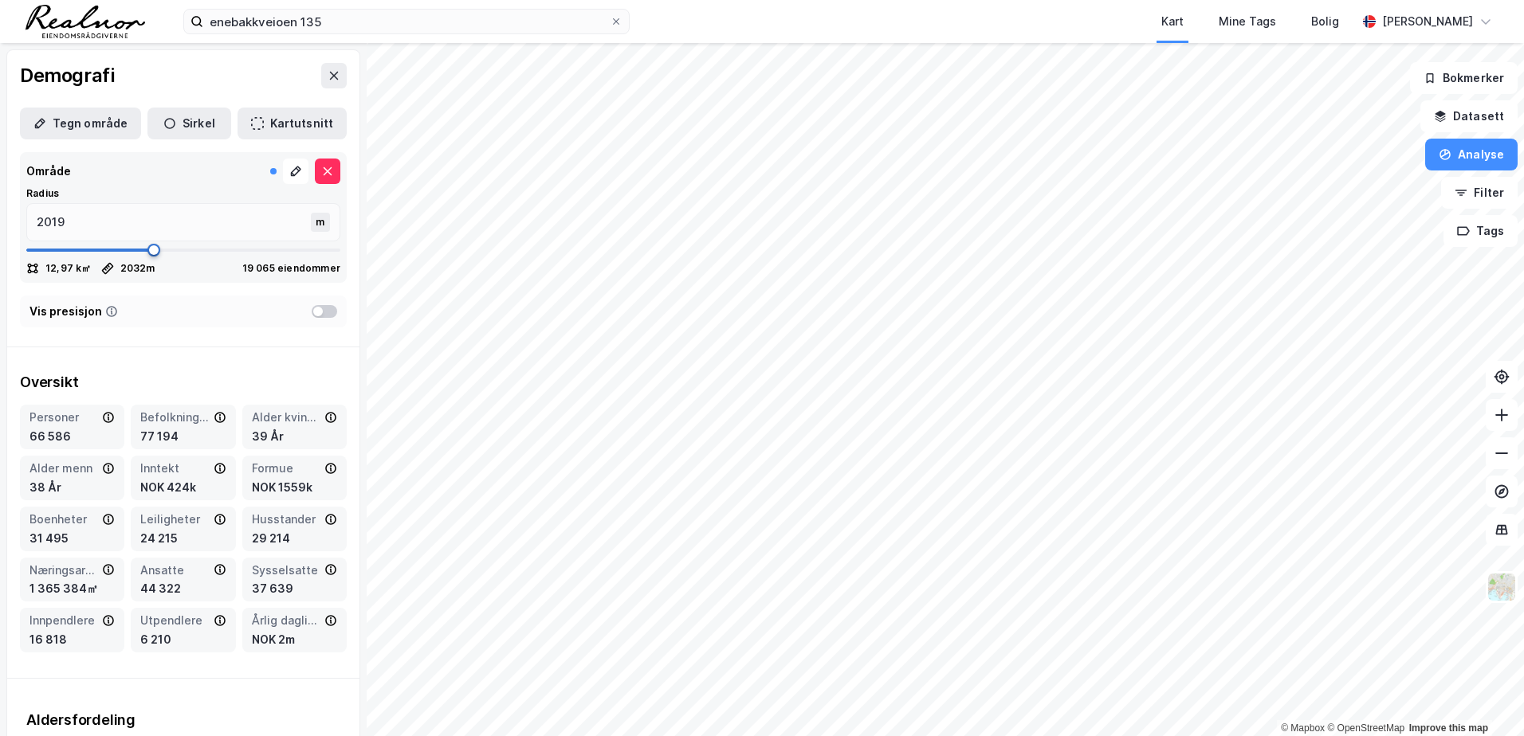
type input "2006"
drag, startPoint x: 159, startPoint y: 248, endPoint x: 147, endPoint y: 246, distance: 11.3
click at [147, 246] on span at bounding box center [152, 250] width 13 height 13
